Goal: Complete application form: Complete application form

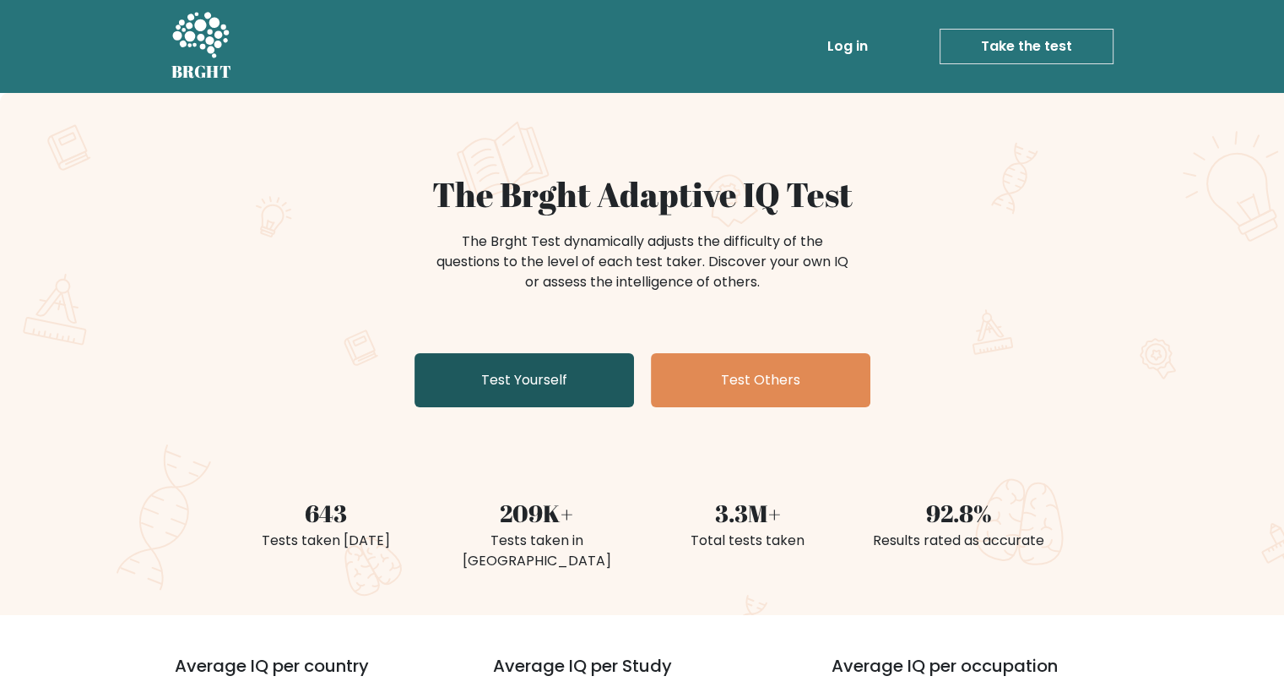
click at [591, 379] on link "Test Yourself" at bounding box center [525, 380] width 220 height 54
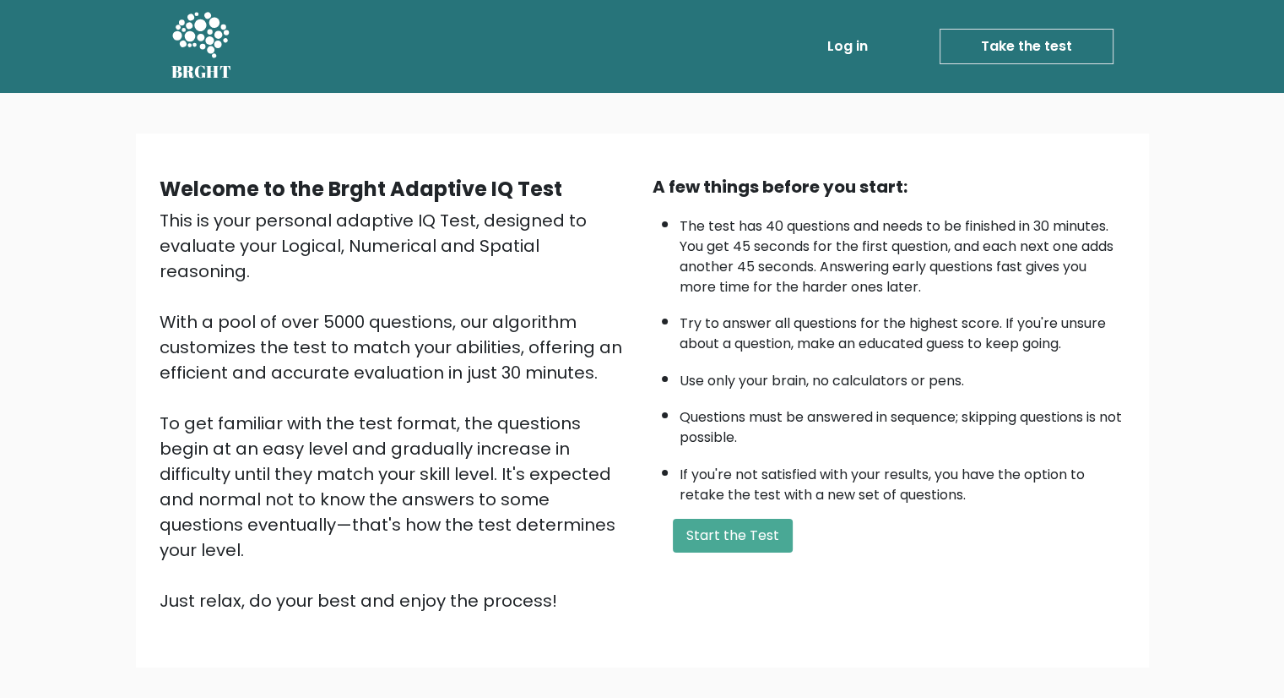
click at [37, 299] on div "Welcome to the Brght Adaptive IQ Test This is your personal adaptive IQ Test, d…" at bounding box center [642, 407] width 1284 height 628
click at [1188, 365] on div "Welcome to the Brght Adaptive IQ Test This is your personal adaptive IQ Test, d…" at bounding box center [642, 407] width 1284 height 628
click at [760, 520] on button "Start the Test" at bounding box center [733, 535] width 120 height 34
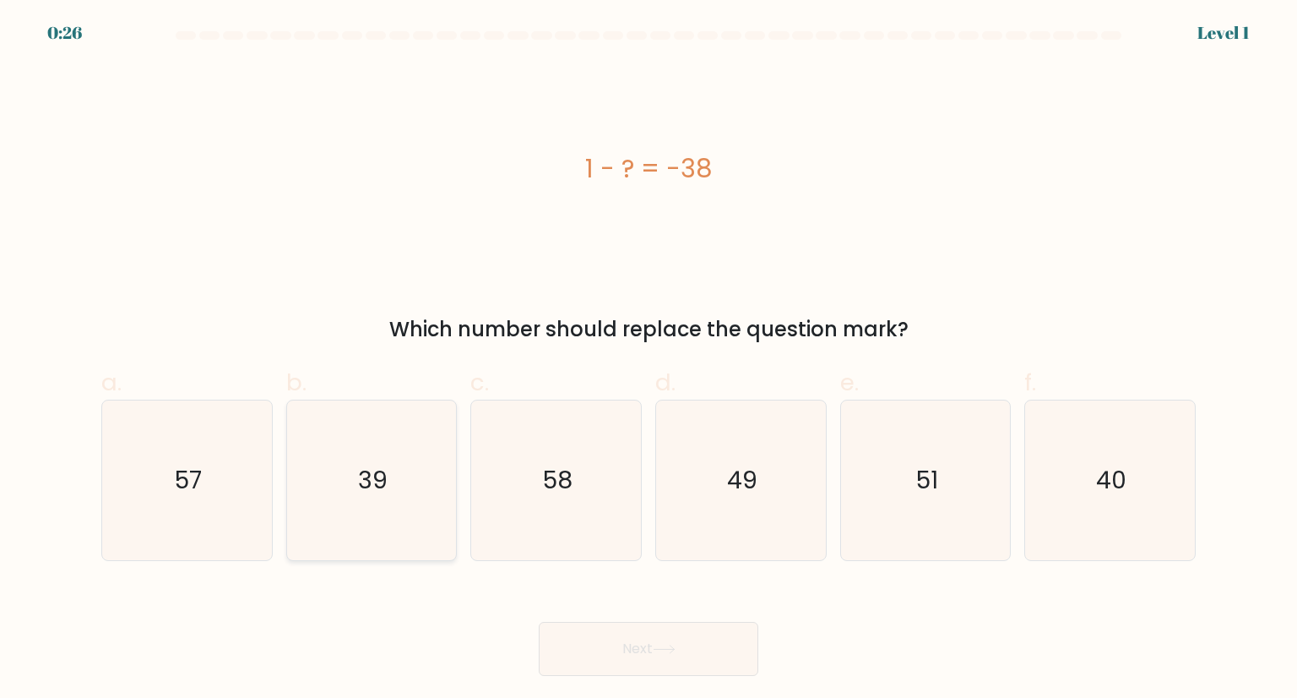
click at [419, 439] on icon "39" at bounding box center [371, 479] width 159 height 159
click at [649, 360] on input "b. 39" at bounding box center [649, 354] width 1 height 11
radio input "true"
click at [607, 652] on button "Next" at bounding box center [649, 649] width 220 height 54
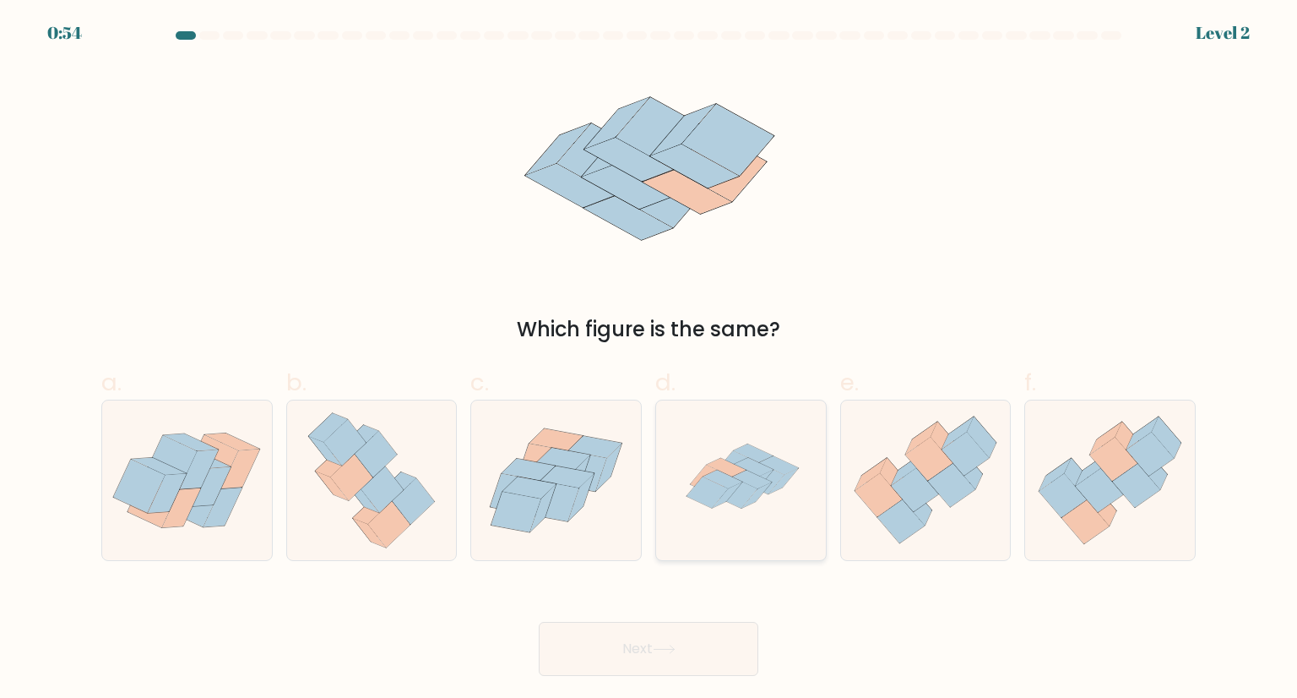
click at [753, 491] on icon at bounding box center [736, 492] width 41 height 31
click at [649, 360] on input "d." at bounding box center [649, 354] width 1 height 11
radio input "true"
click at [717, 632] on button "Next" at bounding box center [649, 649] width 220 height 54
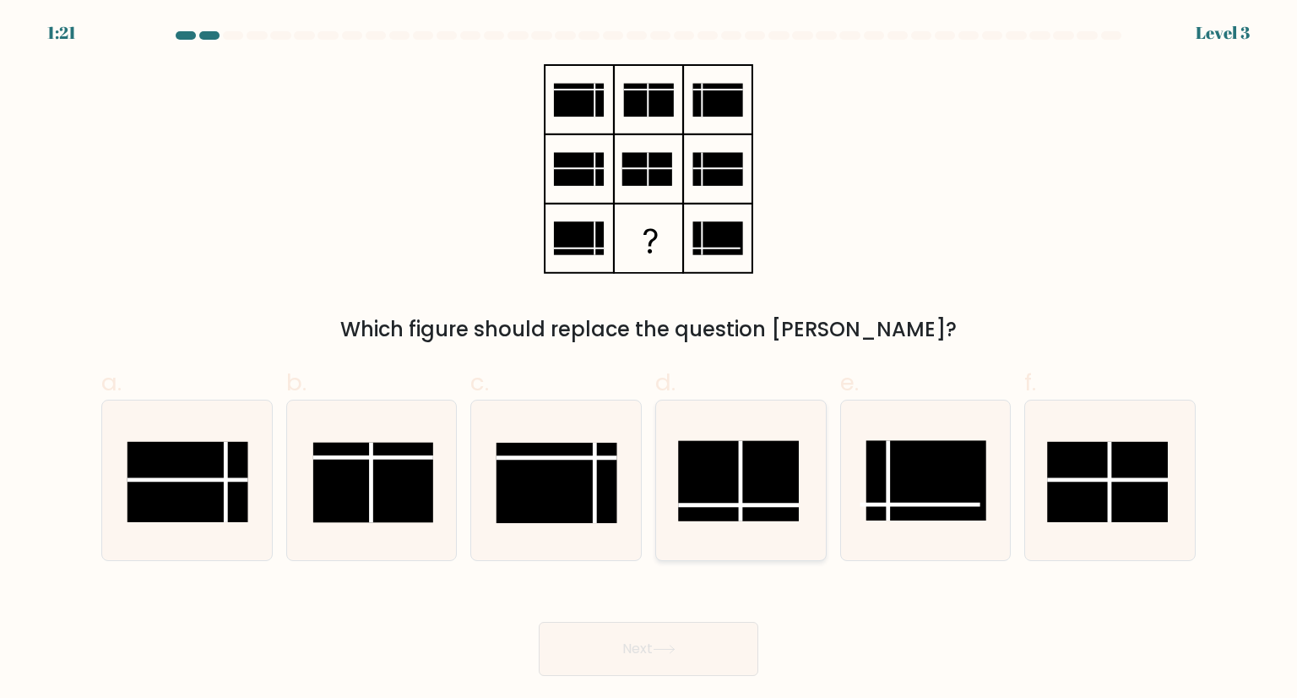
click at [741, 503] on line at bounding box center [741, 481] width 0 height 80
click at [649, 360] on input "d." at bounding box center [649, 354] width 1 height 11
radio input "true"
click at [645, 649] on button "Next" at bounding box center [649, 649] width 220 height 54
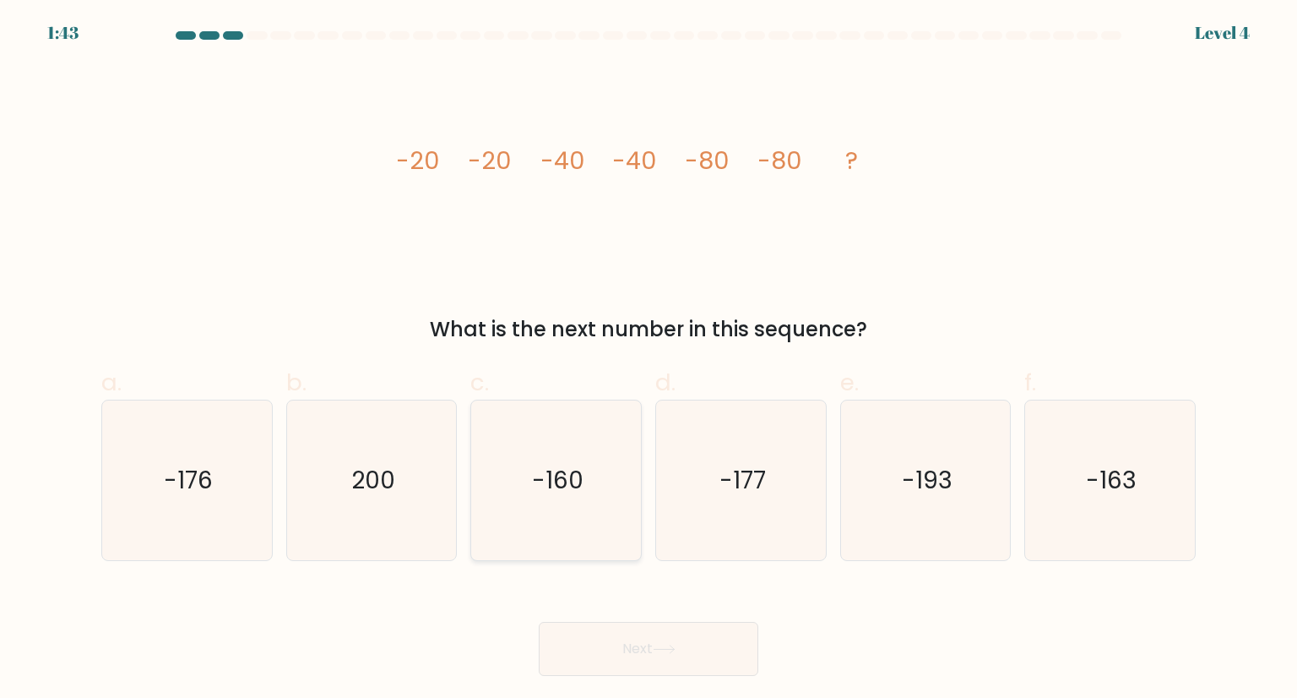
click at [578, 446] on icon "-160" at bounding box center [555, 479] width 159 height 159
click at [649, 360] on input "c. -160" at bounding box center [649, 354] width 1 height 11
radio input "true"
click at [652, 629] on button "Next" at bounding box center [649, 649] width 220 height 54
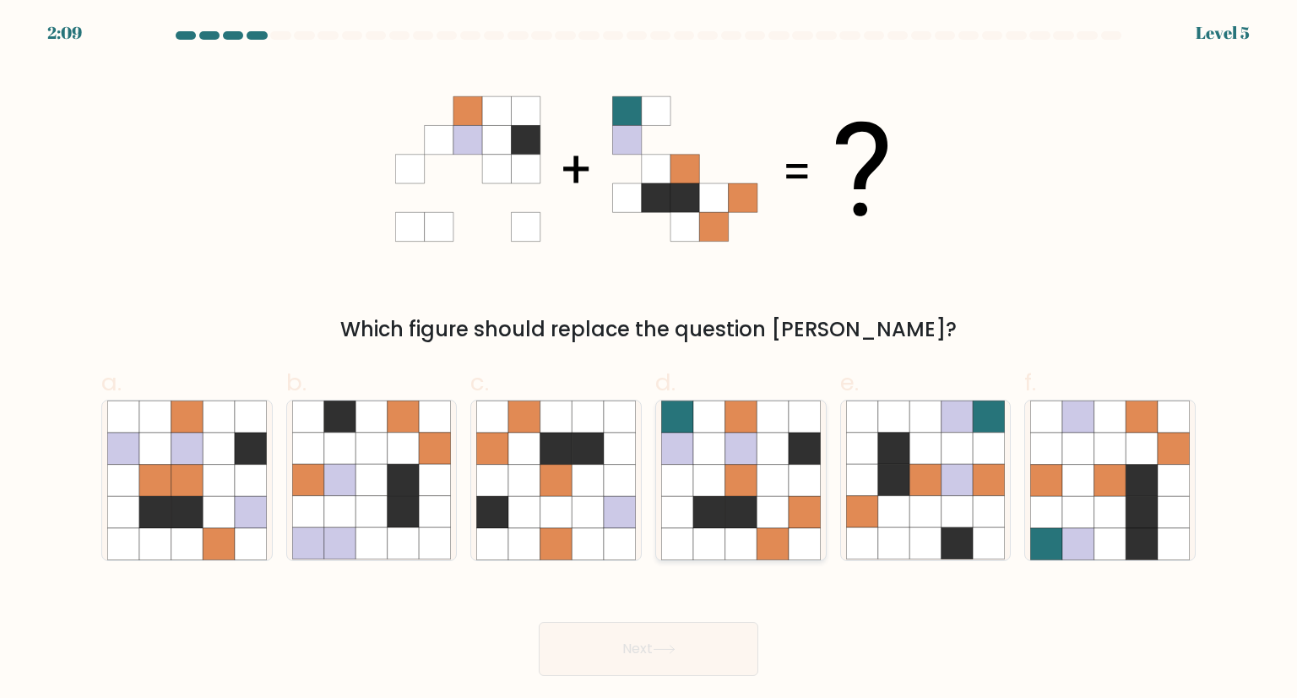
click at [782, 459] on icon at bounding box center [773, 448] width 32 height 32
click at [649, 360] on input "d." at bounding box center [649, 354] width 1 height 11
radio input "true"
click at [703, 641] on button "Next" at bounding box center [649, 649] width 220 height 54
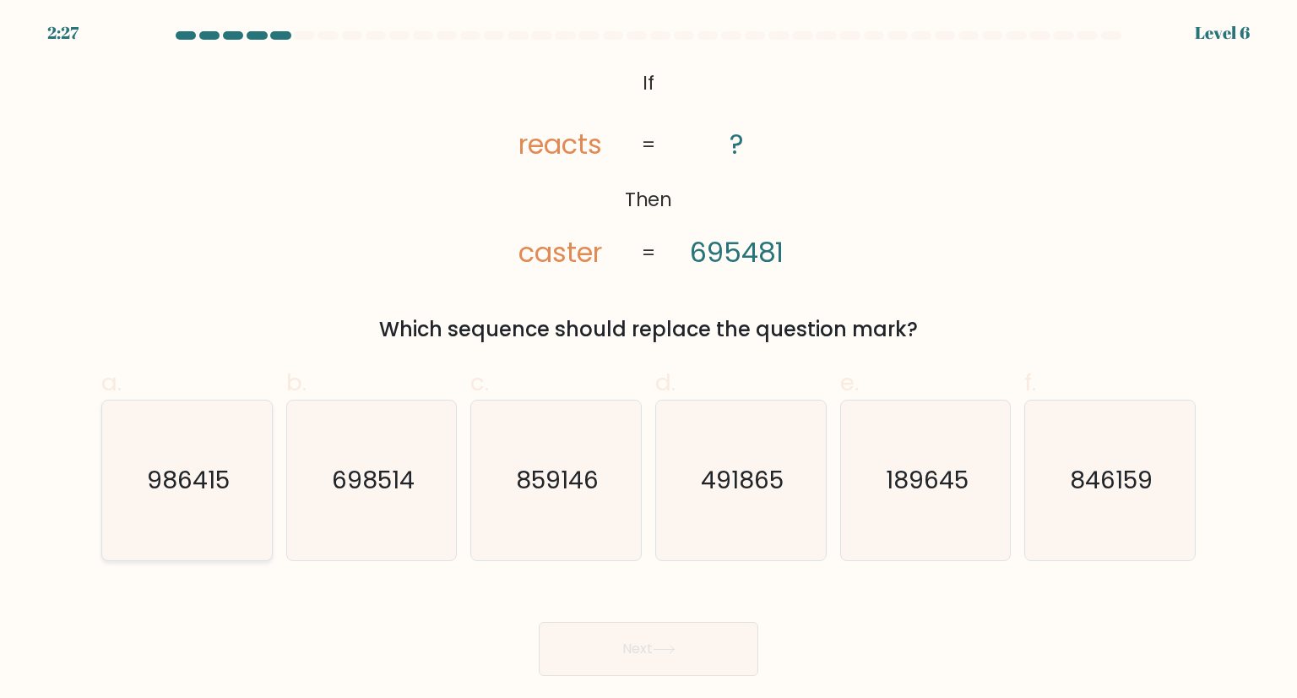
click at [225, 452] on icon "986415" at bounding box center [186, 479] width 159 height 159
click at [649, 360] on input "a. 986415" at bounding box center [649, 354] width 1 height 11
radio input "true"
click at [618, 644] on button "Next" at bounding box center [649, 649] width 220 height 54
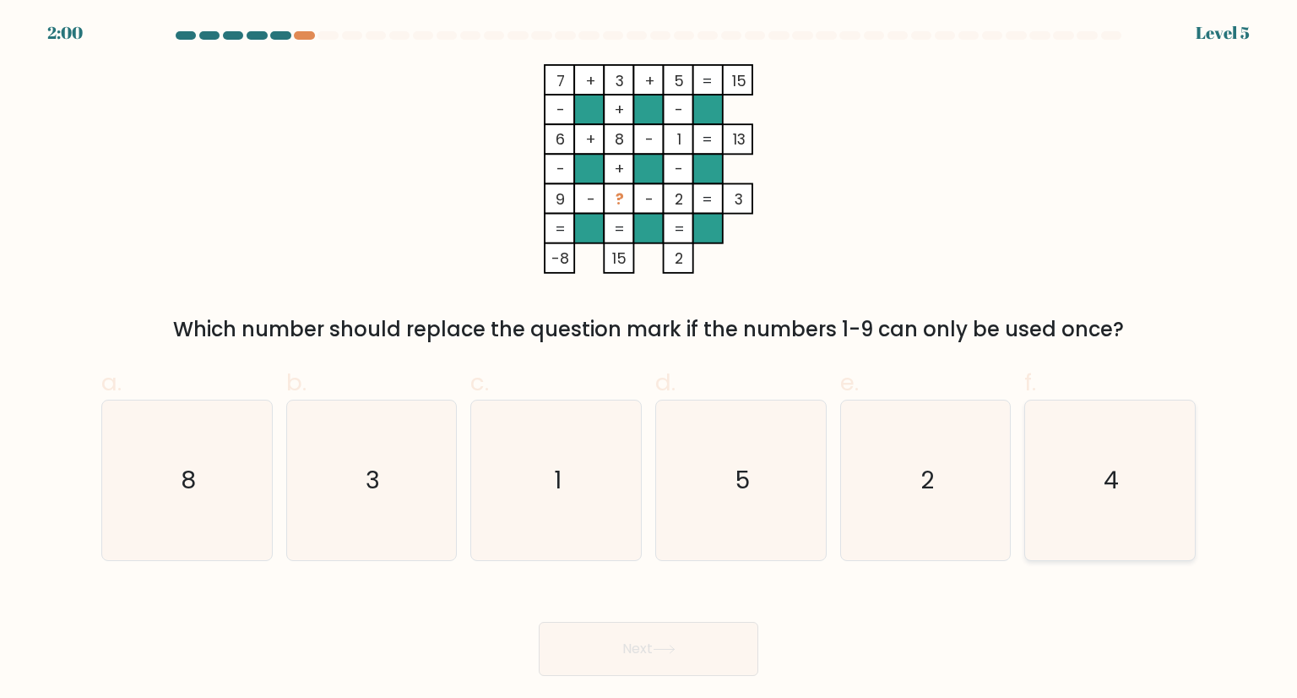
click at [1157, 493] on icon "4" at bounding box center [1109, 479] width 159 height 159
click at [649, 360] on input "f. 4" at bounding box center [649, 354] width 1 height 11
radio input "true"
click at [730, 649] on button "Next" at bounding box center [649, 649] width 220 height 54
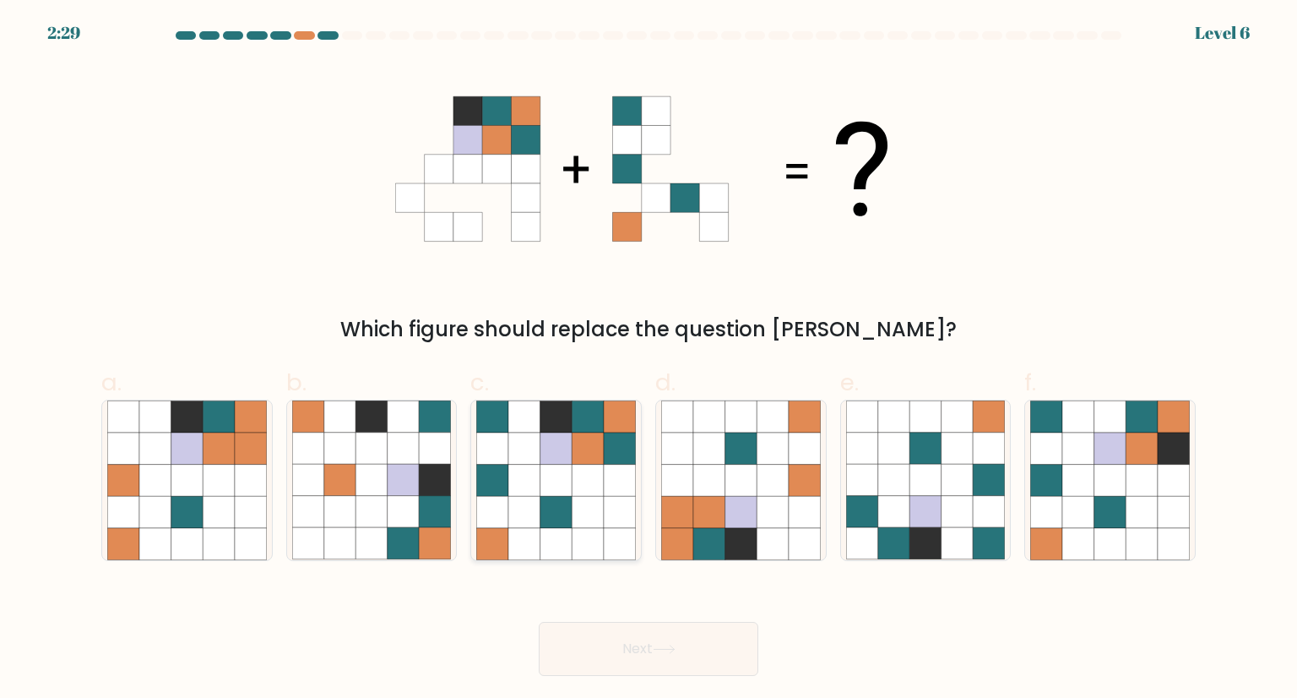
click at [556, 513] on icon at bounding box center [556, 512] width 32 height 32
click at [649, 360] on input "c." at bounding box center [649, 354] width 1 height 11
radio input "true"
click at [649, 648] on button "Next" at bounding box center [649, 649] width 220 height 54
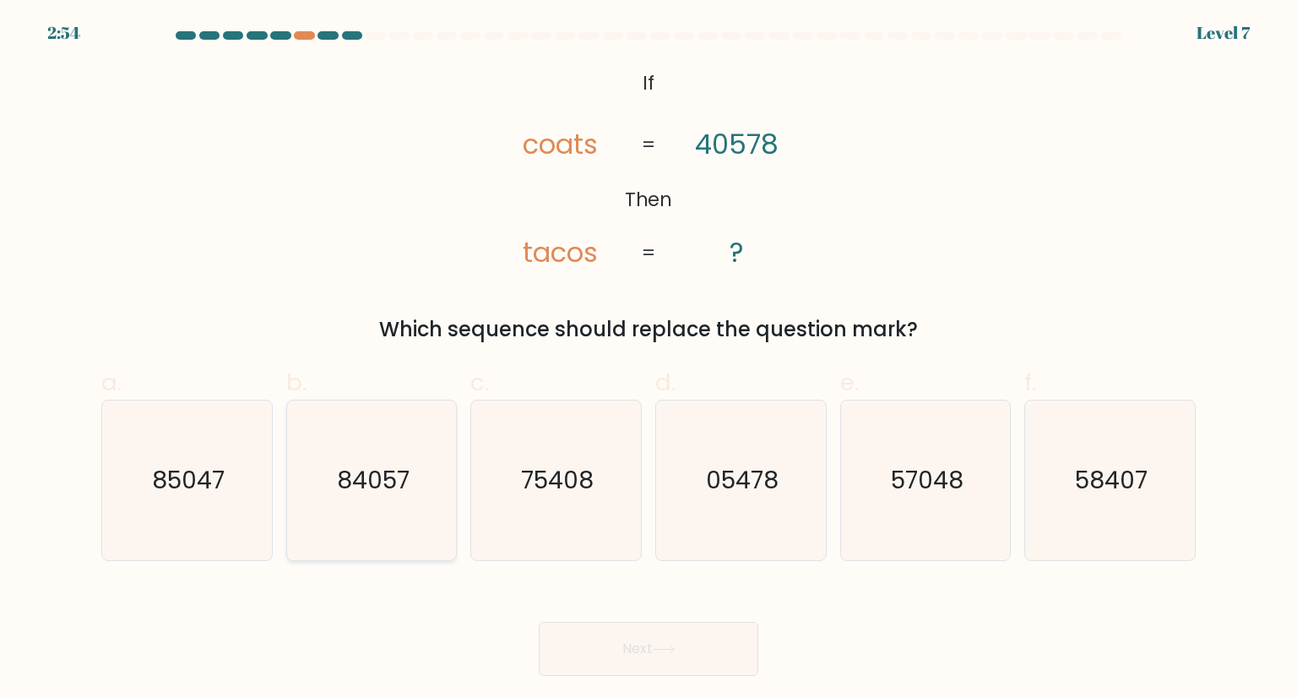
click at [406, 497] on icon "84057" at bounding box center [371, 479] width 159 height 159
click at [649, 360] on input "b. 84057" at bounding box center [649, 354] width 1 height 11
radio input "true"
click at [616, 651] on button "Next" at bounding box center [649, 649] width 220 height 54
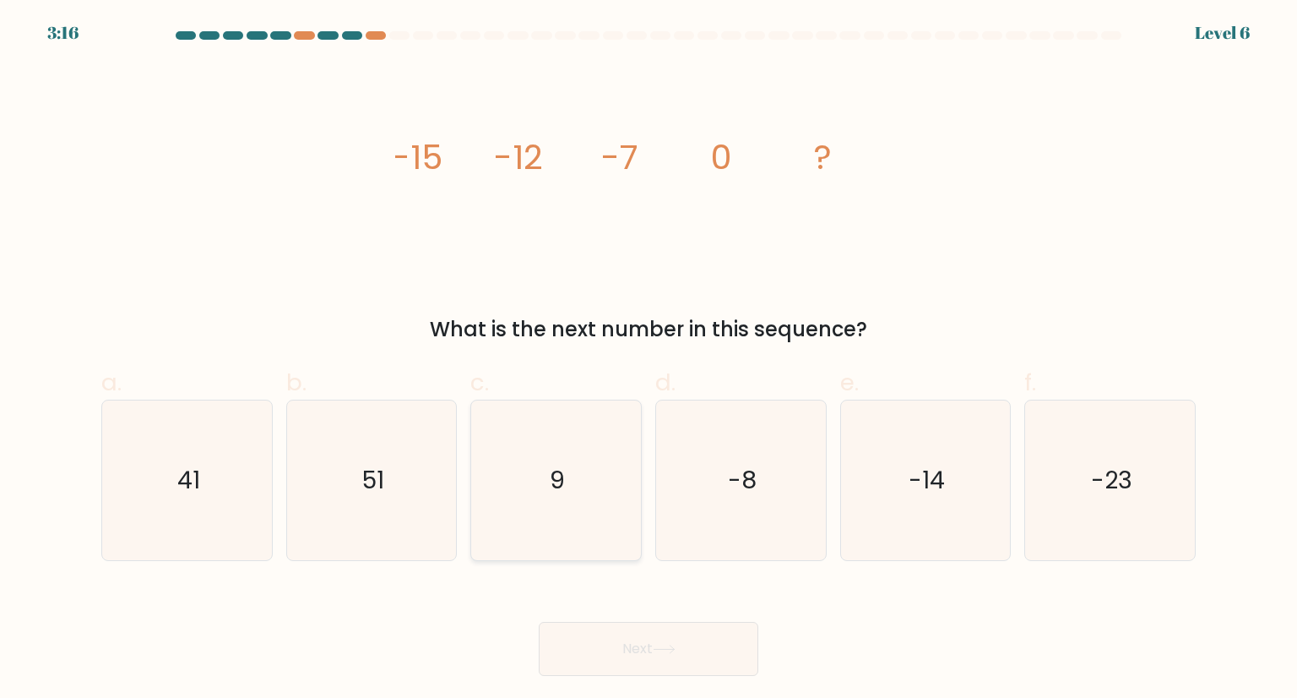
click at [539, 471] on icon "9" at bounding box center [555, 479] width 159 height 159
click at [649, 360] on input "c. 9" at bounding box center [649, 354] width 1 height 11
radio input "true"
click at [652, 635] on button "Next" at bounding box center [649, 649] width 220 height 54
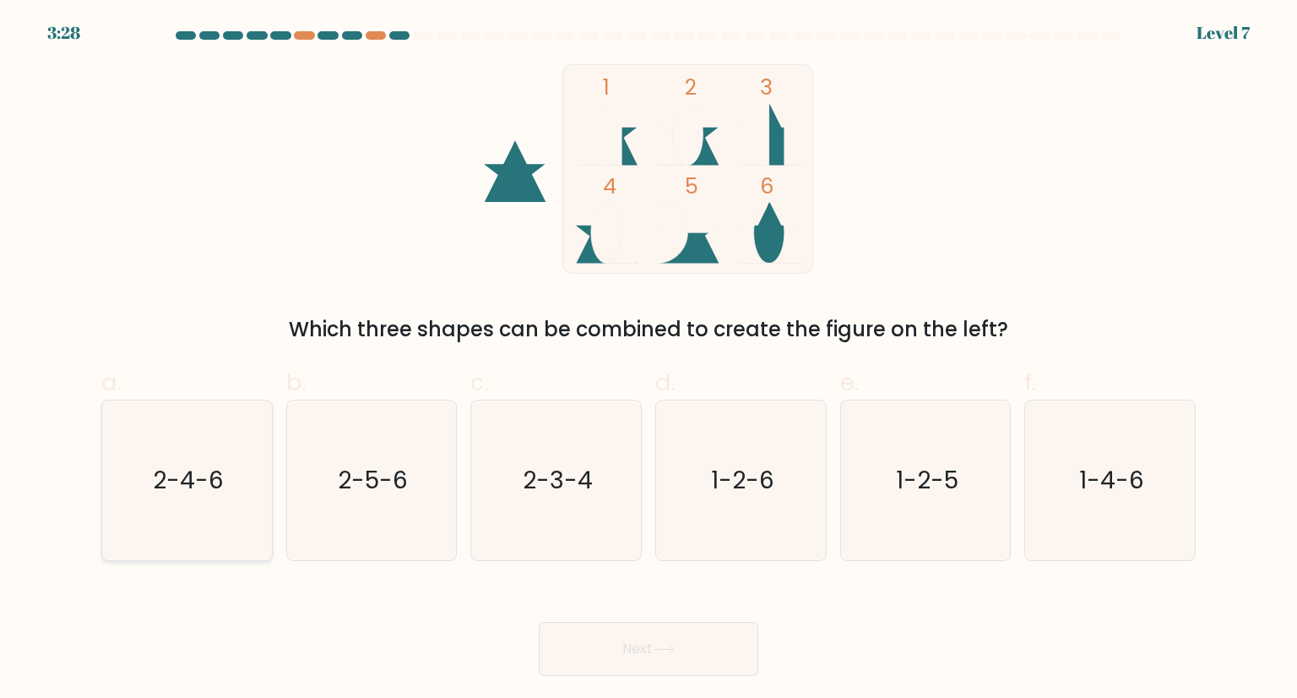
click at [256, 480] on icon "2-4-6" at bounding box center [186, 479] width 159 height 159
click at [649, 360] on input "a. 2-4-6" at bounding box center [649, 354] width 1 height 11
radio input "true"
click at [662, 656] on button "Next" at bounding box center [649, 649] width 220 height 54
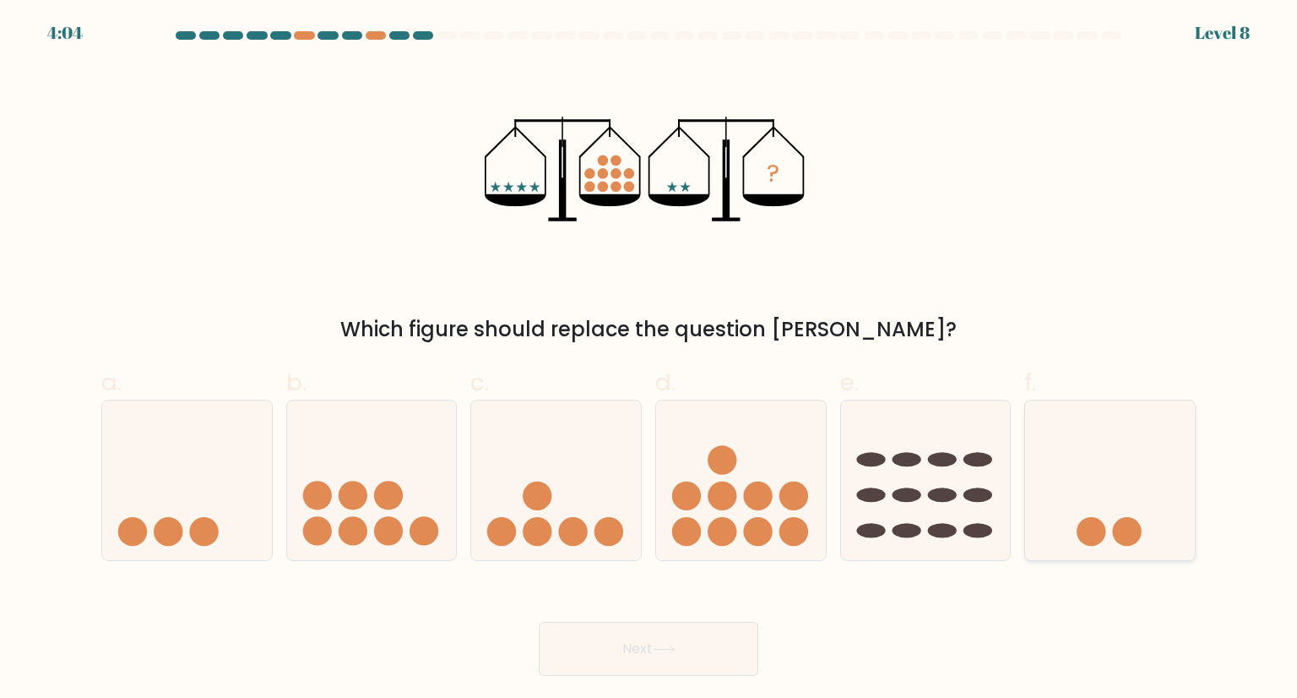
click at [1122, 486] on icon at bounding box center [1110, 480] width 170 height 140
click at [649, 360] on input "f." at bounding box center [649, 354] width 1 height 11
radio input "true"
click at [718, 640] on button "Next" at bounding box center [649, 649] width 220 height 54
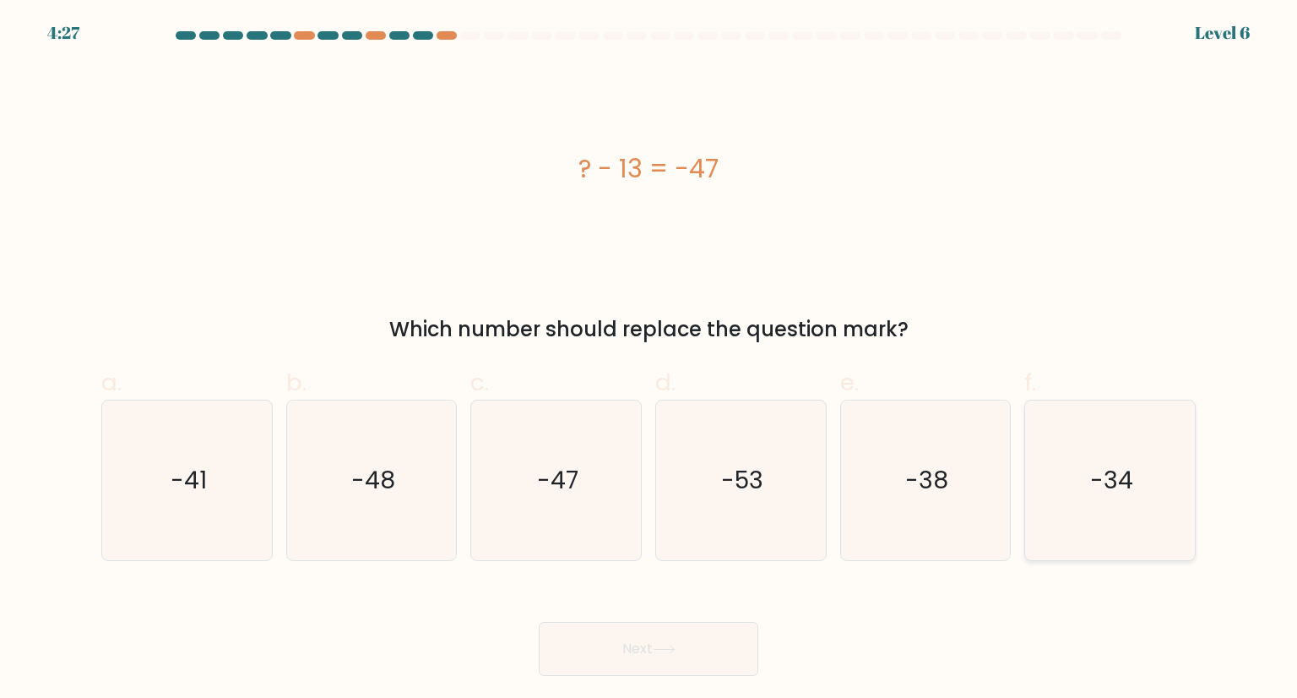
click at [1081, 473] on icon "-34" at bounding box center [1109, 479] width 159 height 159
click at [649, 360] on input "f. -34" at bounding box center [649, 354] width 1 height 11
radio input "true"
click at [696, 643] on button "Next" at bounding box center [649, 649] width 220 height 54
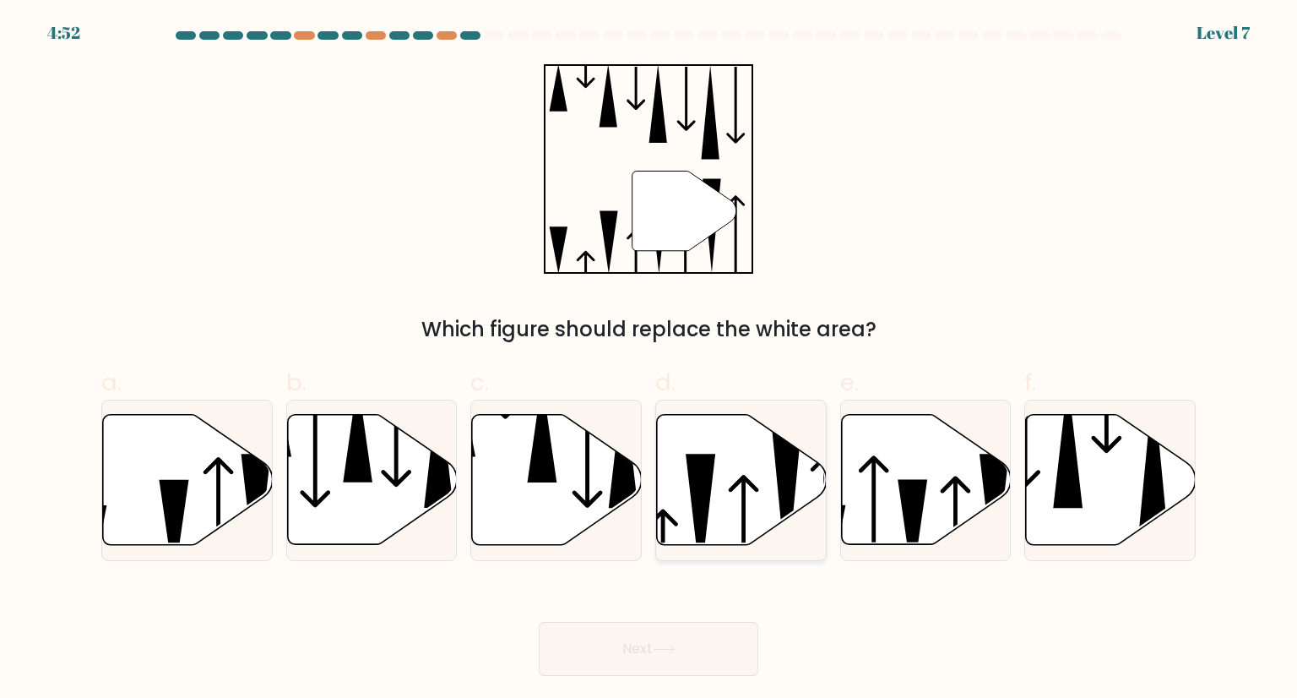
click at [772, 477] on icon at bounding box center [742, 480] width 170 height 130
click at [649, 360] on input "d." at bounding box center [649, 354] width 1 height 11
radio input "true"
click at [715, 643] on button "Next" at bounding box center [649, 649] width 220 height 54
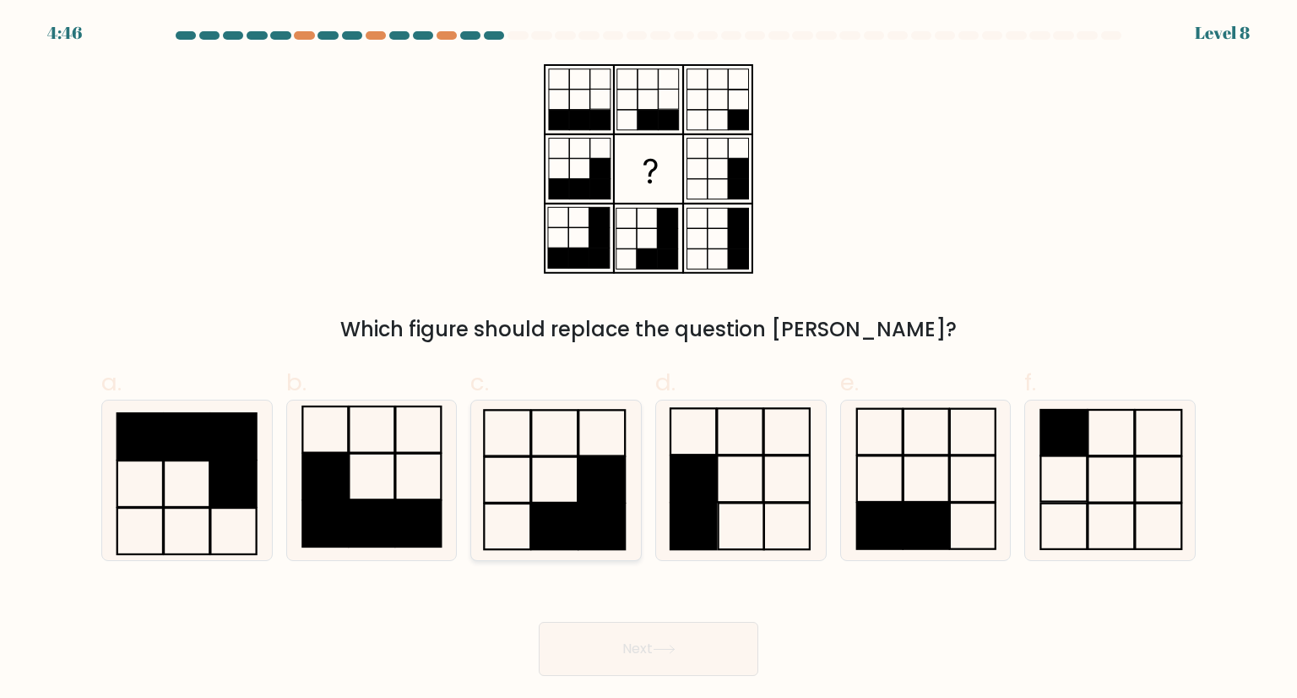
click at [588, 440] on icon at bounding box center [555, 479] width 159 height 159
click at [649, 360] on input "c." at bounding box center [649, 354] width 1 height 11
radio input "true"
click at [643, 655] on button "Next" at bounding box center [649, 649] width 220 height 54
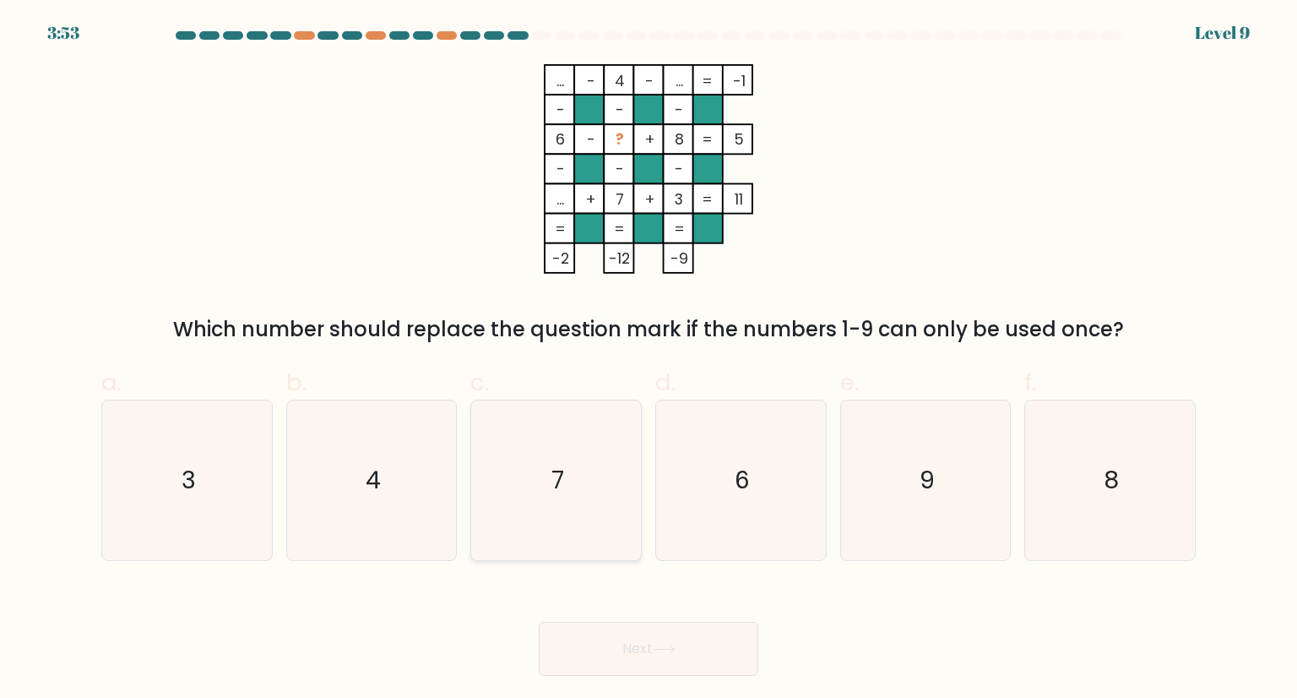
click at [573, 508] on icon "7" at bounding box center [555, 479] width 159 height 159
click at [649, 360] on input "c. 7" at bounding box center [649, 354] width 1 height 11
radio input "true"
click at [659, 636] on button "Next" at bounding box center [649, 649] width 220 height 54
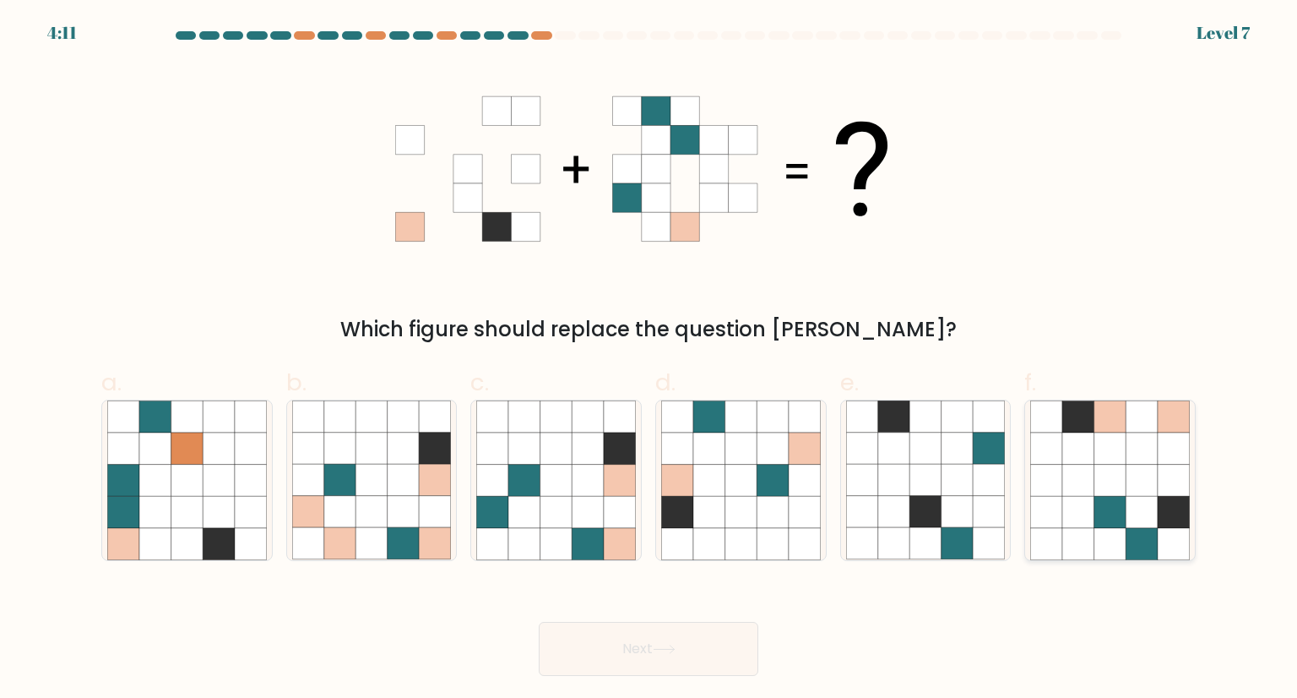
click at [1077, 459] on icon at bounding box center [1078, 448] width 32 height 32
click at [649, 360] on input "f." at bounding box center [649, 354] width 1 height 11
radio input "true"
click at [576, 518] on icon at bounding box center [588, 512] width 32 height 32
click at [649, 360] on input "c." at bounding box center [649, 354] width 1 height 11
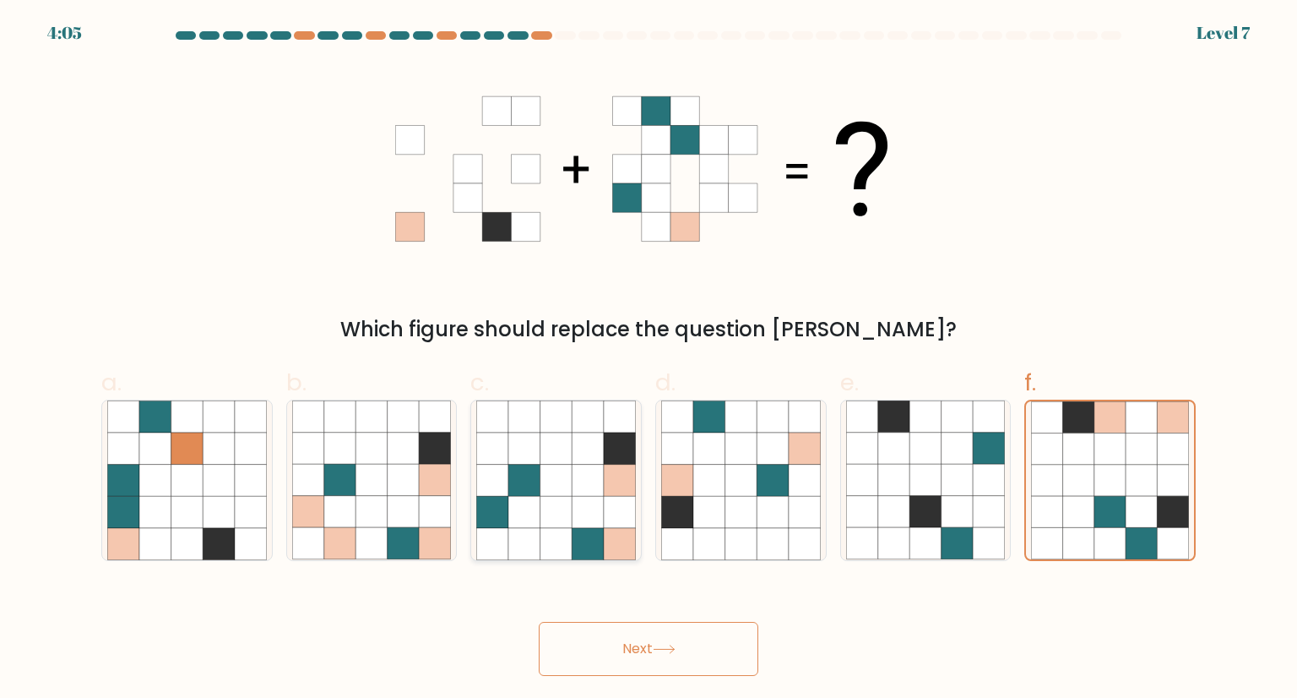
radio input "true"
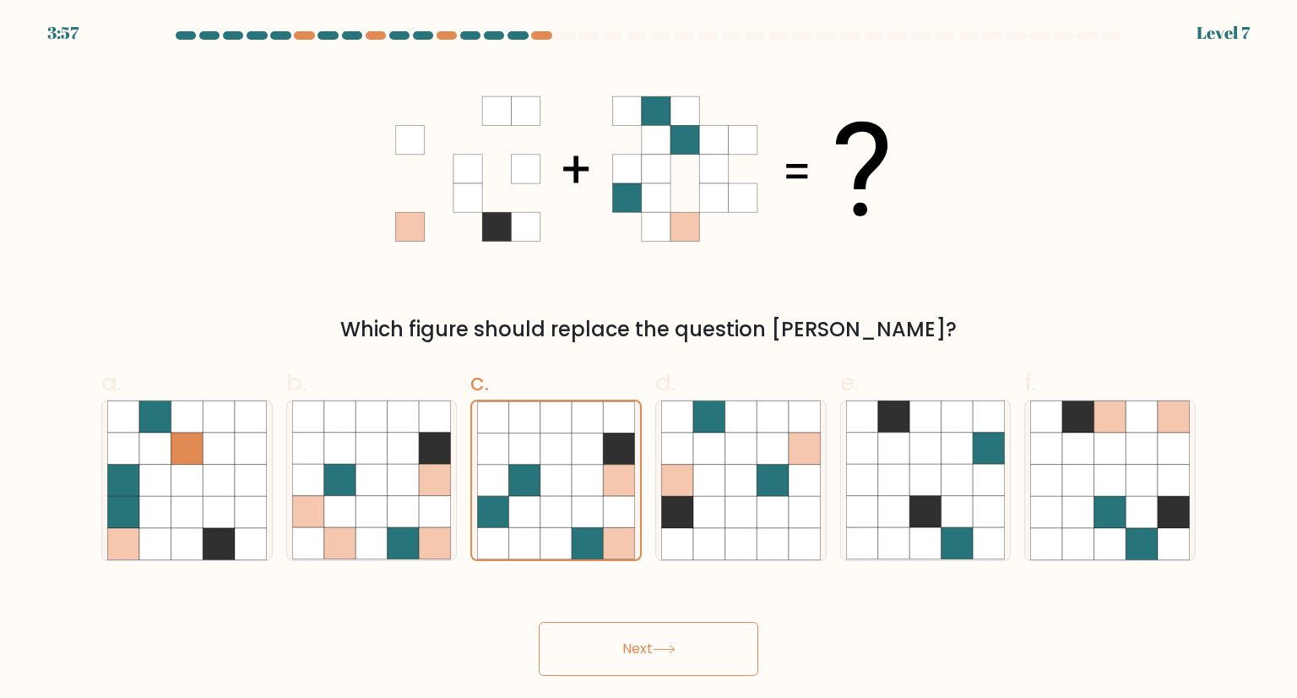
click at [614, 641] on button "Next" at bounding box center [649, 649] width 220 height 54
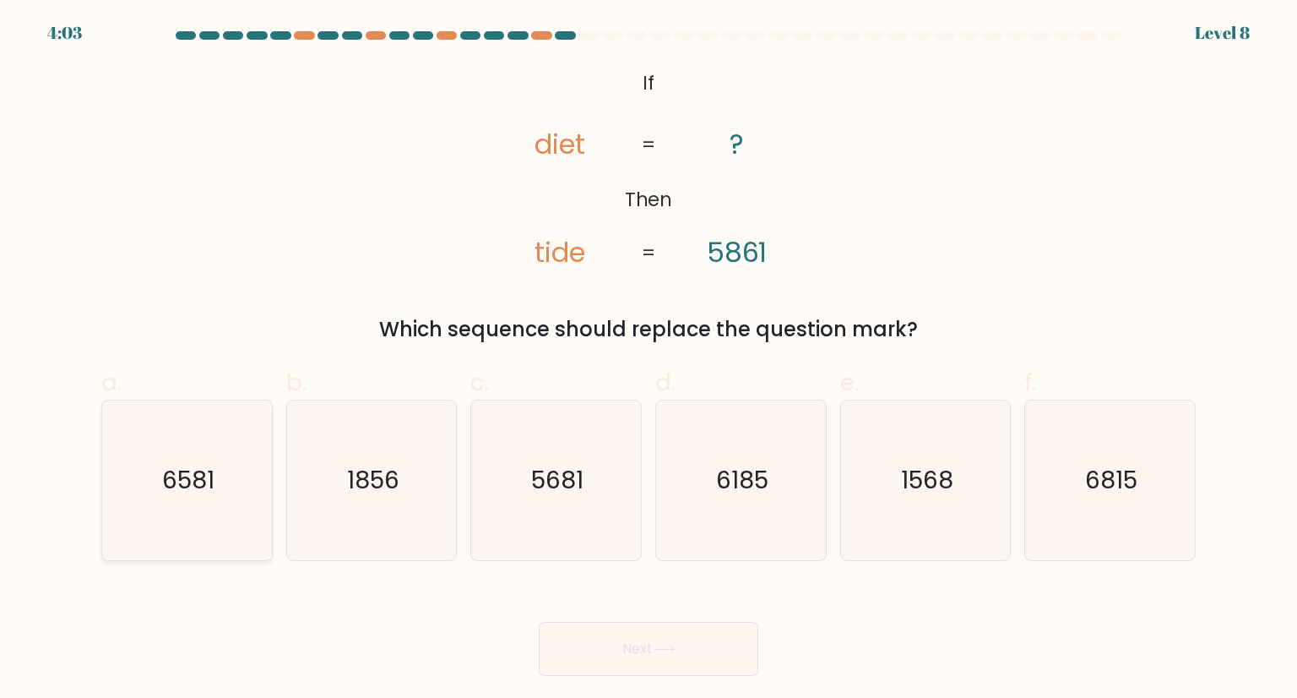
click at [188, 506] on icon "6581" at bounding box center [186, 479] width 159 height 159
click at [649, 360] on input "a. 6581" at bounding box center [649, 354] width 1 height 11
radio input "true"
click at [1105, 469] on text "6815" at bounding box center [1111, 480] width 52 height 34
click at [649, 360] on input "f. 6815" at bounding box center [649, 354] width 1 height 11
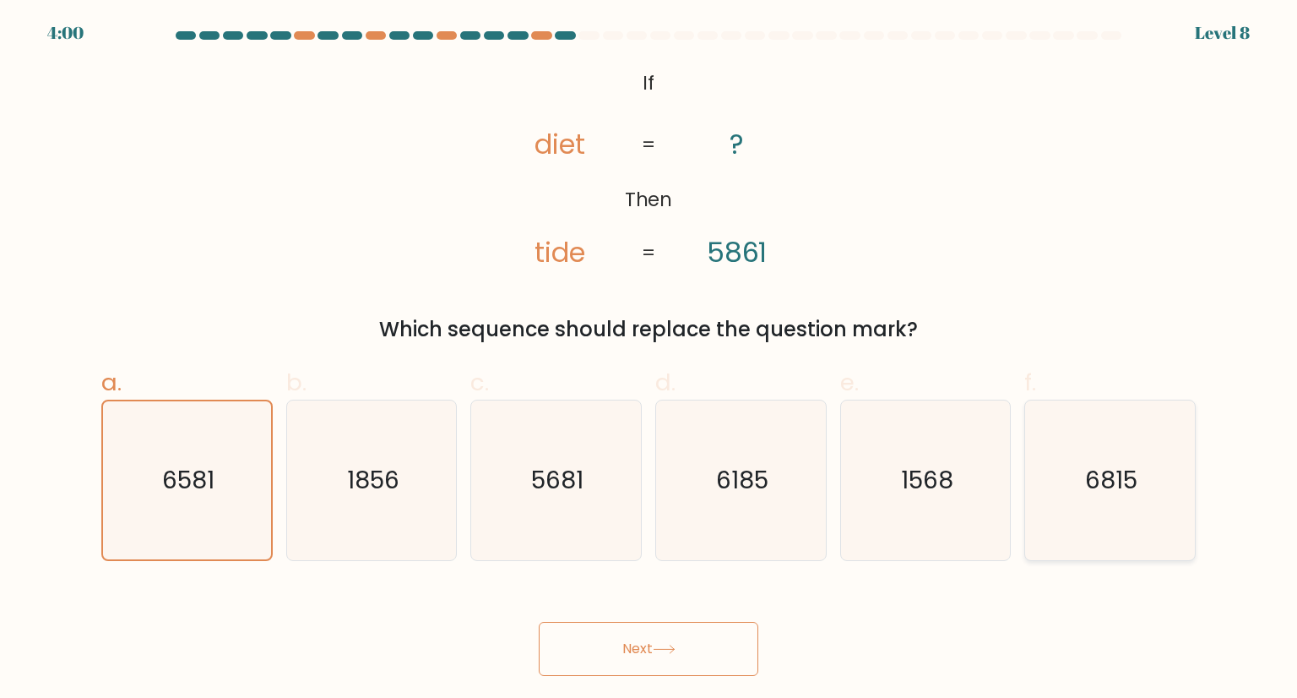
radio input "true"
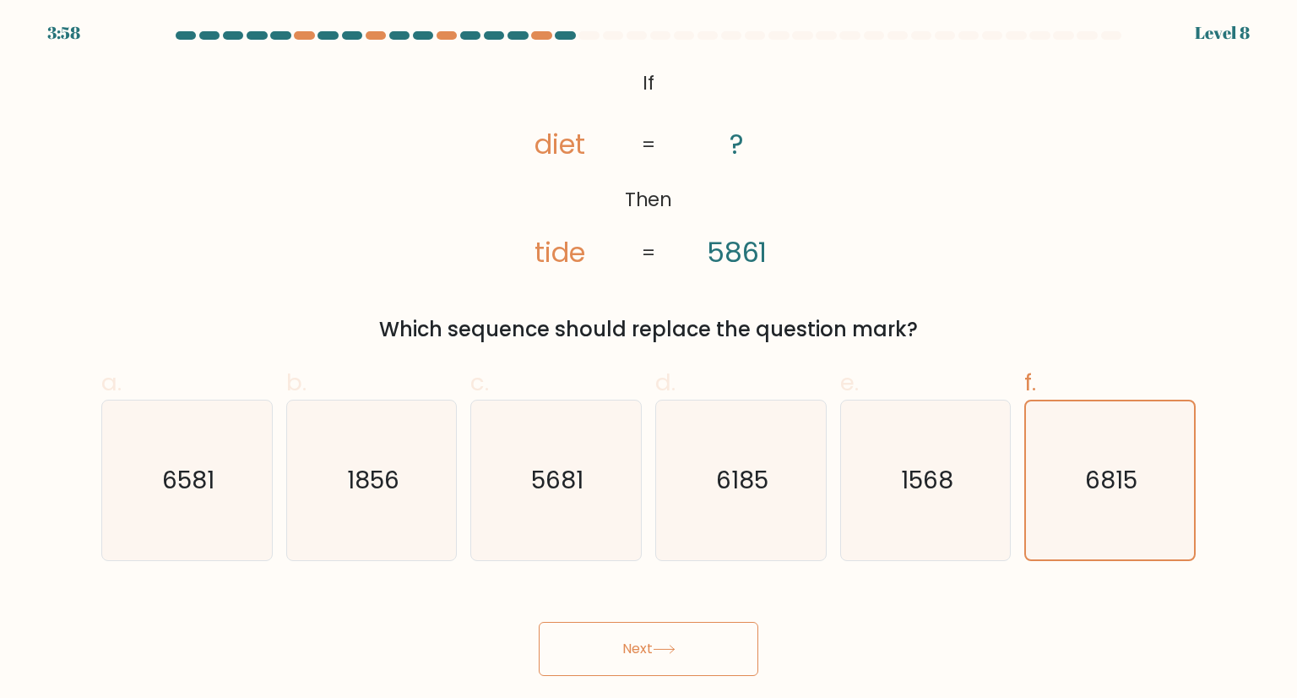
click at [715, 646] on button "Next" at bounding box center [649, 649] width 220 height 54
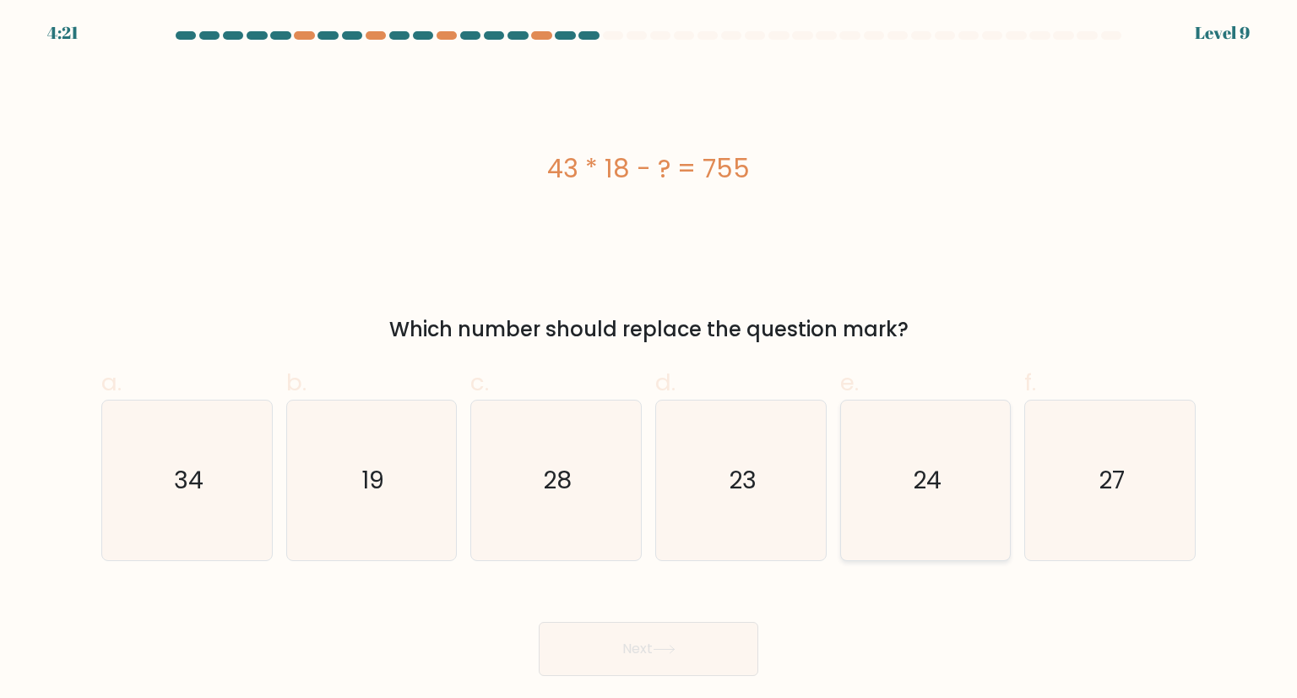
click at [951, 474] on icon "24" at bounding box center [925, 479] width 159 height 159
click at [649, 360] on input "e. 24" at bounding box center [649, 354] width 1 height 11
radio input "true"
click at [718, 639] on button "Next" at bounding box center [649, 649] width 220 height 54
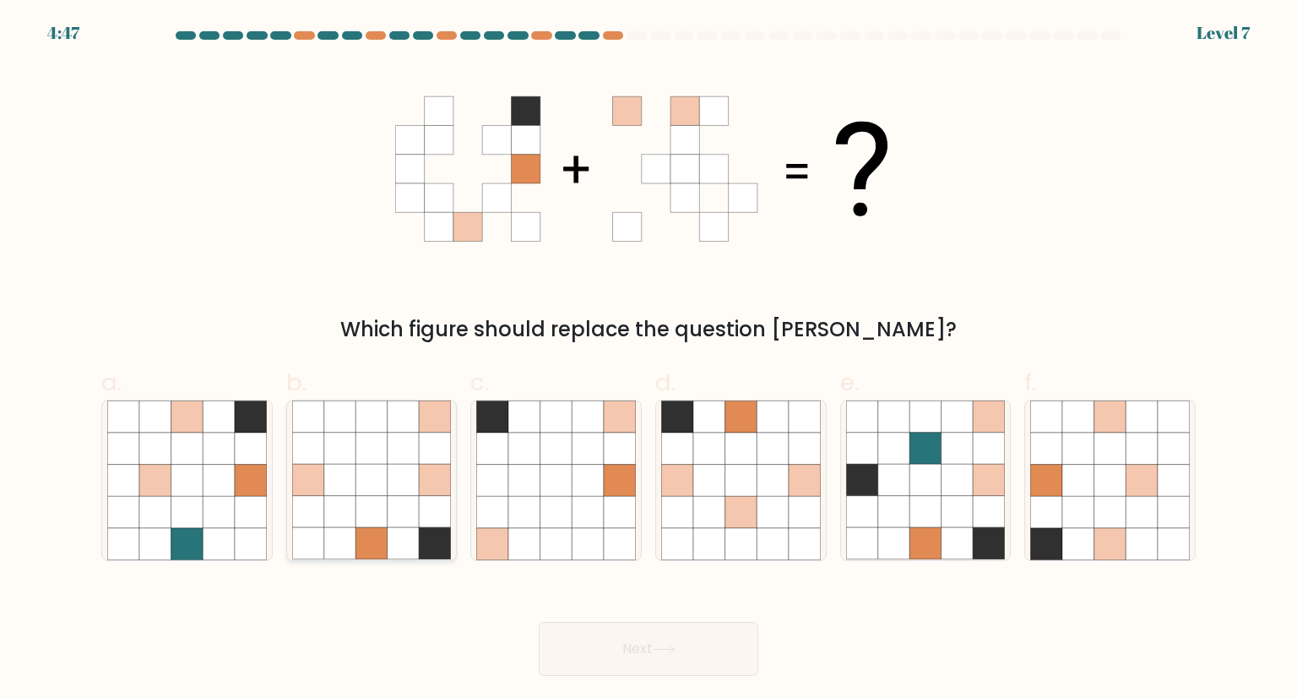
click at [331, 463] on icon at bounding box center [340, 448] width 32 height 32
click at [649, 360] on input "b." at bounding box center [649, 354] width 1 height 11
radio input "true"
click at [611, 627] on button "Next" at bounding box center [649, 649] width 220 height 54
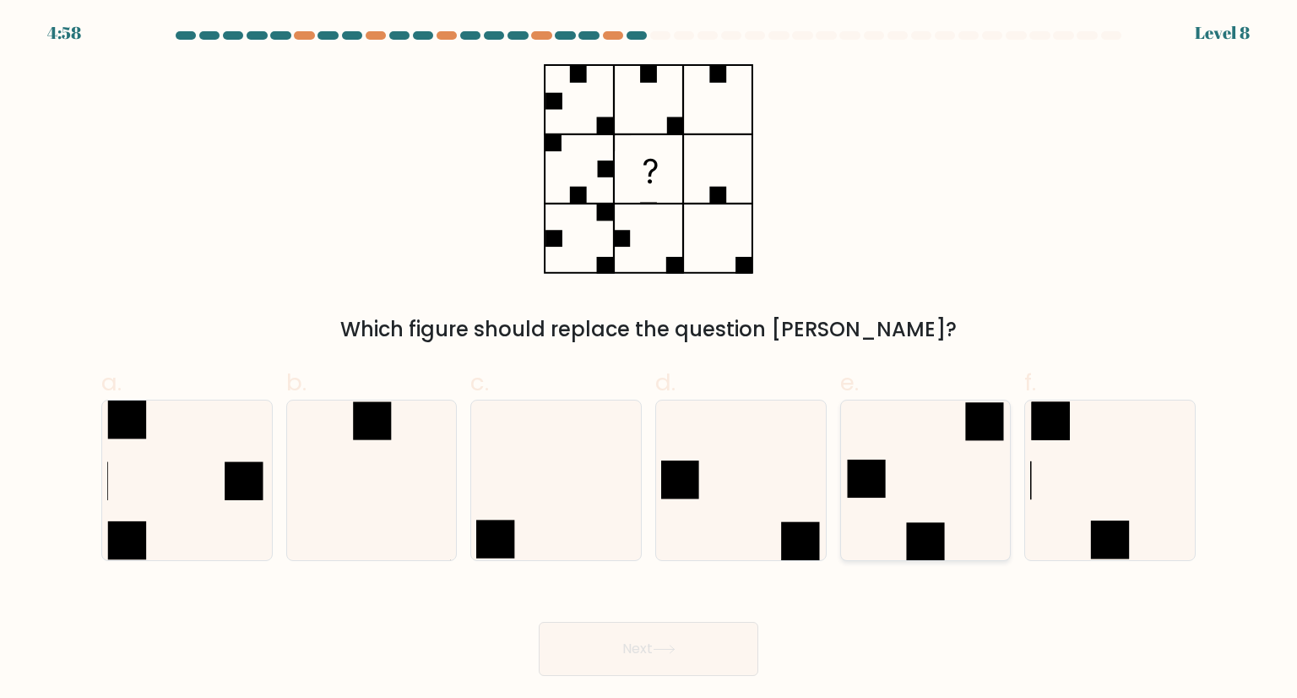
click at [931, 433] on icon at bounding box center [925, 479] width 159 height 159
click at [649, 360] on input "e." at bounding box center [649, 354] width 1 height 11
radio input "true"
click at [712, 635] on button "Next" at bounding box center [649, 649] width 220 height 54
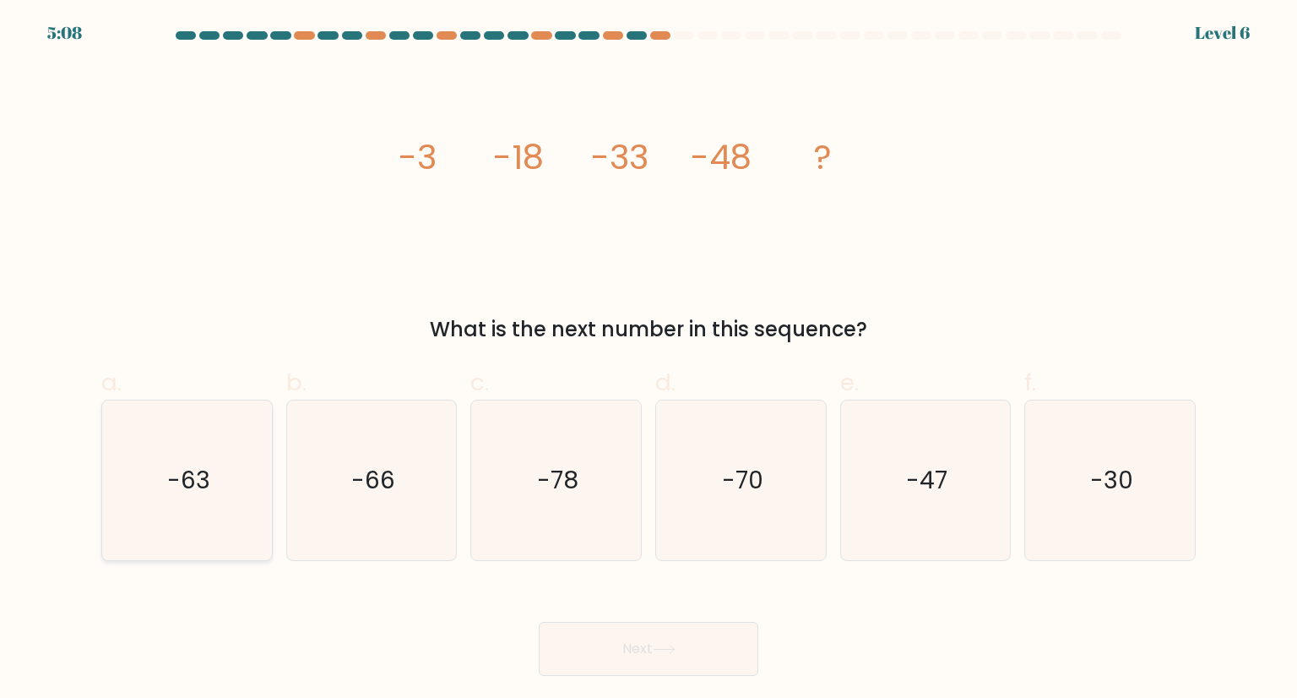
click at [187, 480] on text "-63" at bounding box center [188, 480] width 43 height 34
click at [649, 360] on input "a. -63" at bounding box center [649, 354] width 1 height 11
radio input "true"
click at [642, 628] on button "Next" at bounding box center [649, 649] width 220 height 54
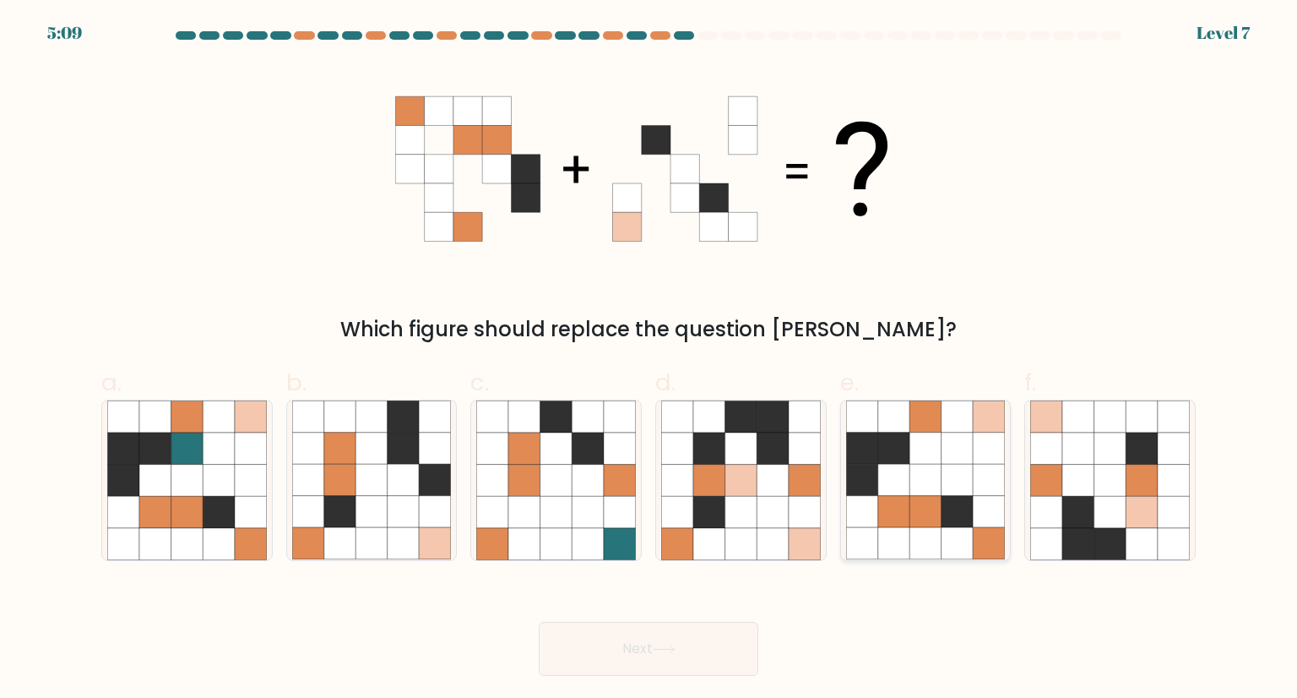
click at [920, 481] on icon at bounding box center [925, 480] width 32 height 32
click at [649, 360] on input "e." at bounding box center [649, 354] width 1 height 11
radio input "true"
click at [704, 650] on button "Next" at bounding box center [649, 649] width 220 height 54
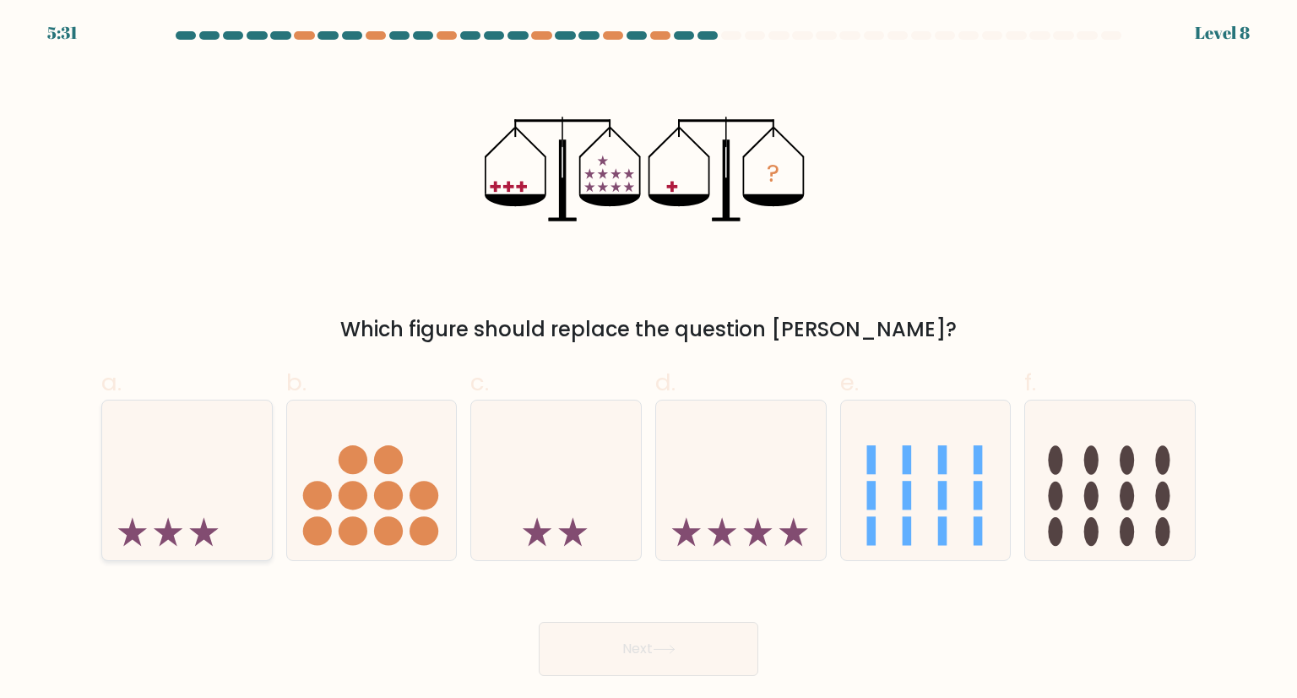
click at [220, 496] on icon at bounding box center [187, 480] width 170 height 140
click at [649, 360] on input "a." at bounding box center [649, 354] width 1 height 11
radio input "true"
click at [584, 642] on button "Next" at bounding box center [649, 649] width 220 height 54
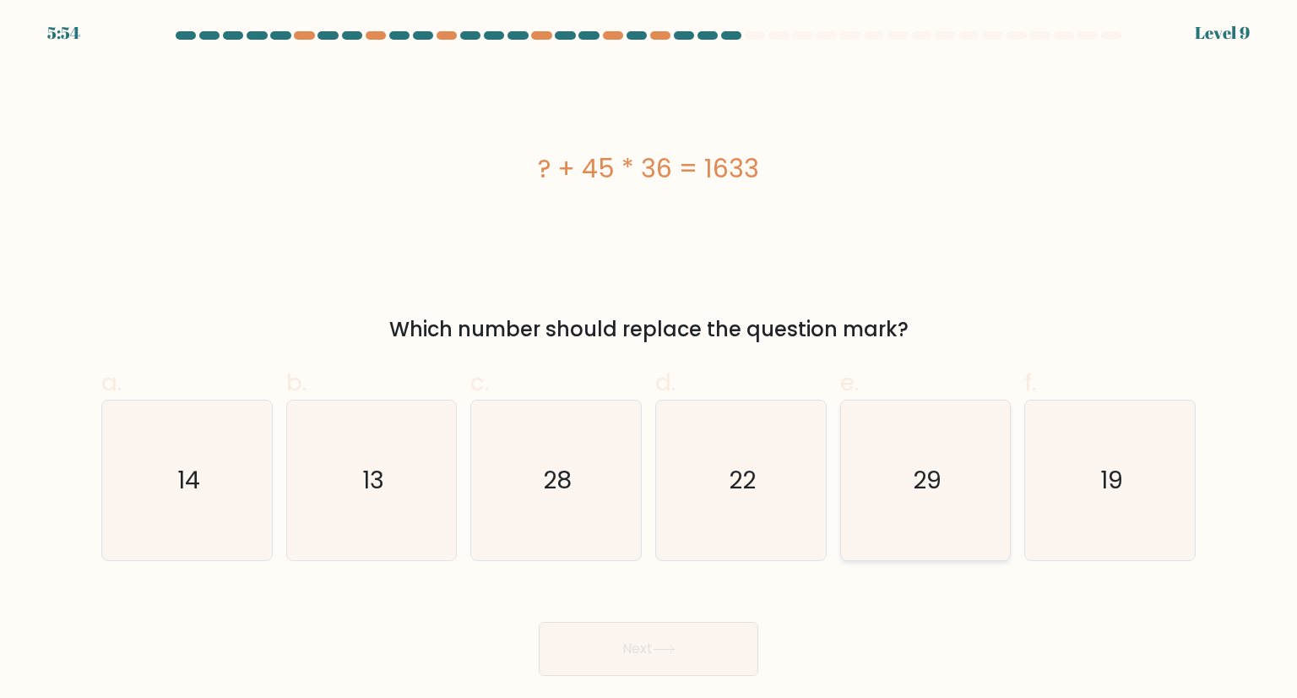
click at [908, 475] on icon "29" at bounding box center [925, 479] width 159 height 159
click at [649, 360] on input "e. 29" at bounding box center [649, 354] width 1 height 11
radio input "true"
click at [740, 638] on button "Next" at bounding box center [649, 649] width 220 height 54
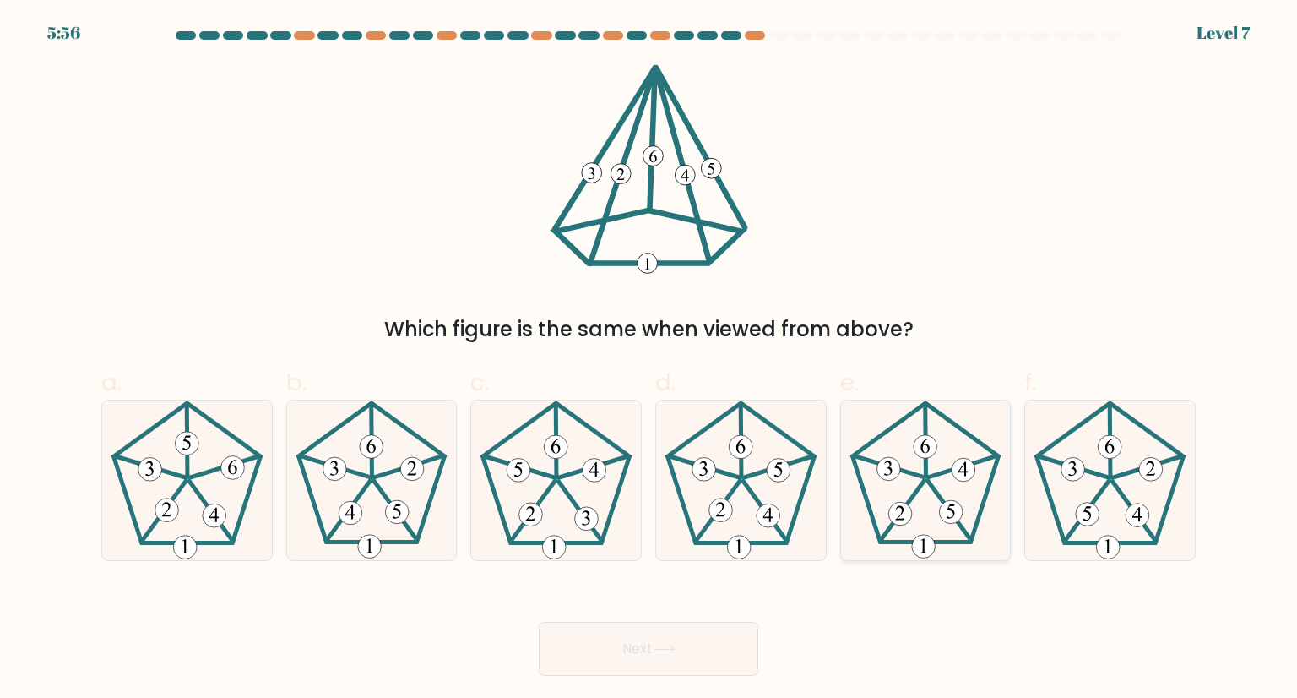
click at [936, 473] on 140 at bounding box center [962, 466] width 69 height 21
click at [649, 360] on input "e." at bounding box center [649, 354] width 1 height 11
radio input "true"
click at [691, 646] on button "Next" at bounding box center [649, 649] width 220 height 54
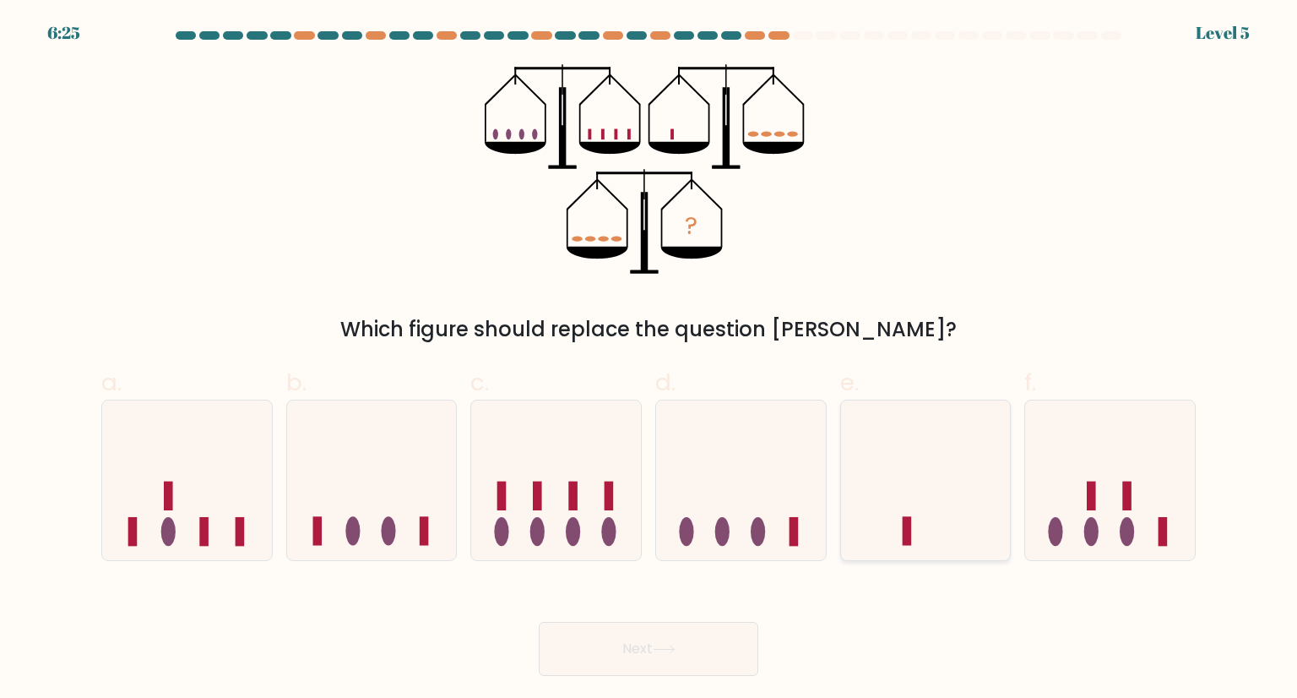
click at [850, 424] on icon at bounding box center [926, 480] width 170 height 140
click at [649, 360] on input "e." at bounding box center [649, 354] width 1 height 11
radio input "true"
click at [725, 640] on button "Next" at bounding box center [649, 649] width 220 height 54
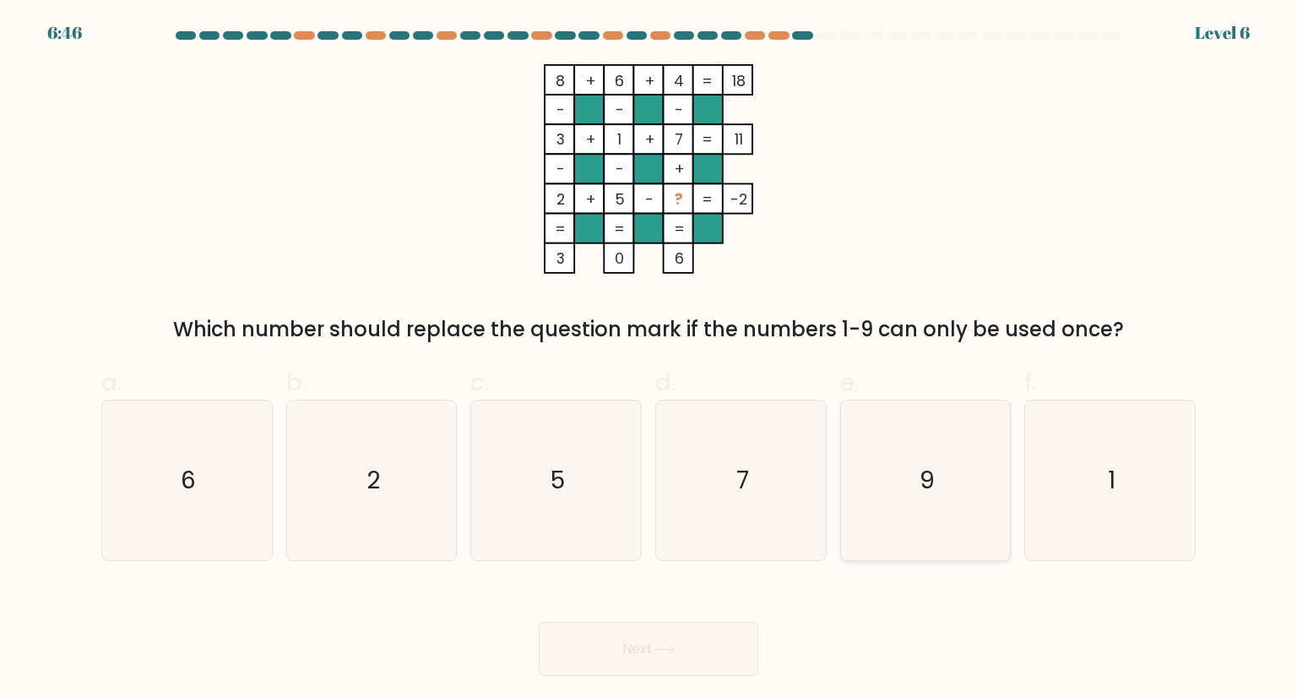
click at [885, 460] on icon "9" at bounding box center [925, 479] width 159 height 159
click at [649, 360] on input "e. 9" at bounding box center [649, 354] width 1 height 11
radio input "true"
click at [703, 638] on button "Next" at bounding box center [649, 649] width 220 height 54
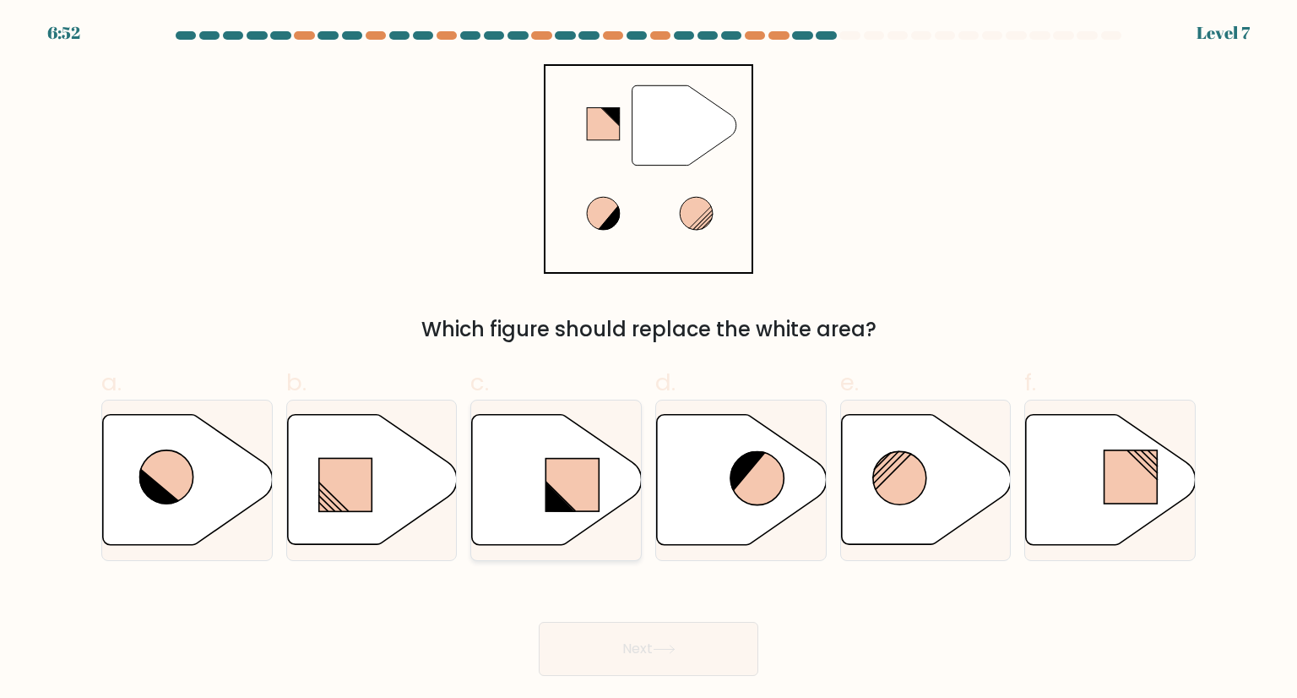
click at [563, 447] on icon at bounding box center [557, 480] width 170 height 130
click at [649, 360] on input "c." at bounding box center [649, 354] width 1 height 11
radio input "true"
click at [632, 643] on button "Next" at bounding box center [649, 649] width 220 height 54
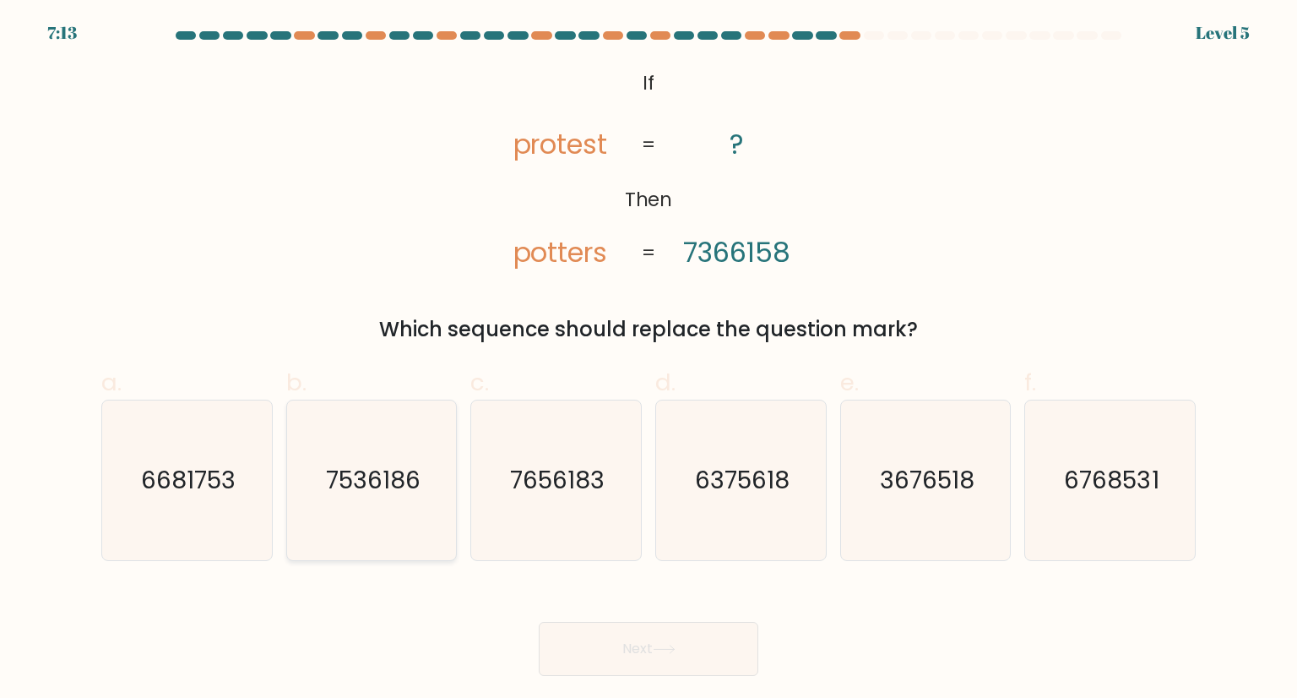
click at [334, 497] on icon "7536186" at bounding box center [371, 479] width 159 height 159
click at [649, 360] on input "b. 7536186" at bounding box center [649, 354] width 1 height 11
radio input "true"
click at [709, 646] on button "Next" at bounding box center [649, 649] width 220 height 54
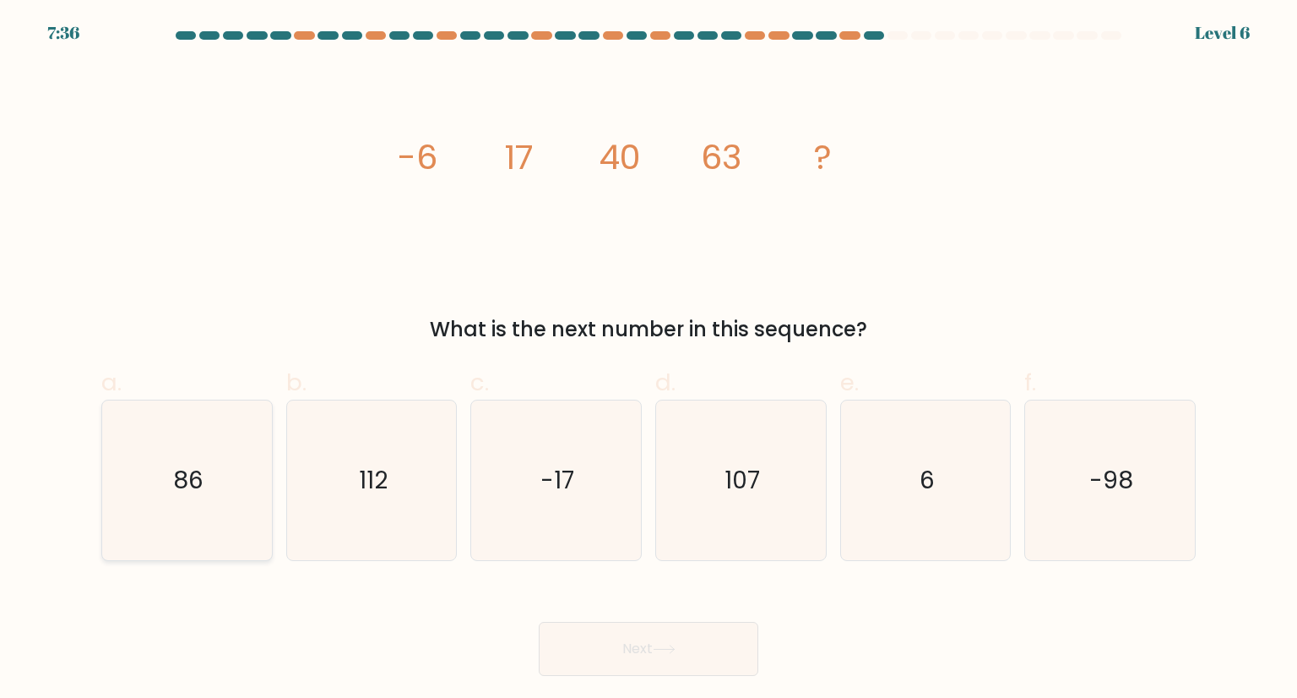
click at [218, 447] on icon "86" at bounding box center [186, 479] width 159 height 159
click at [649, 360] on input "a. 86" at bounding box center [649, 354] width 1 height 11
radio input "true"
click at [627, 639] on button "Next" at bounding box center [649, 649] width 220 height 54
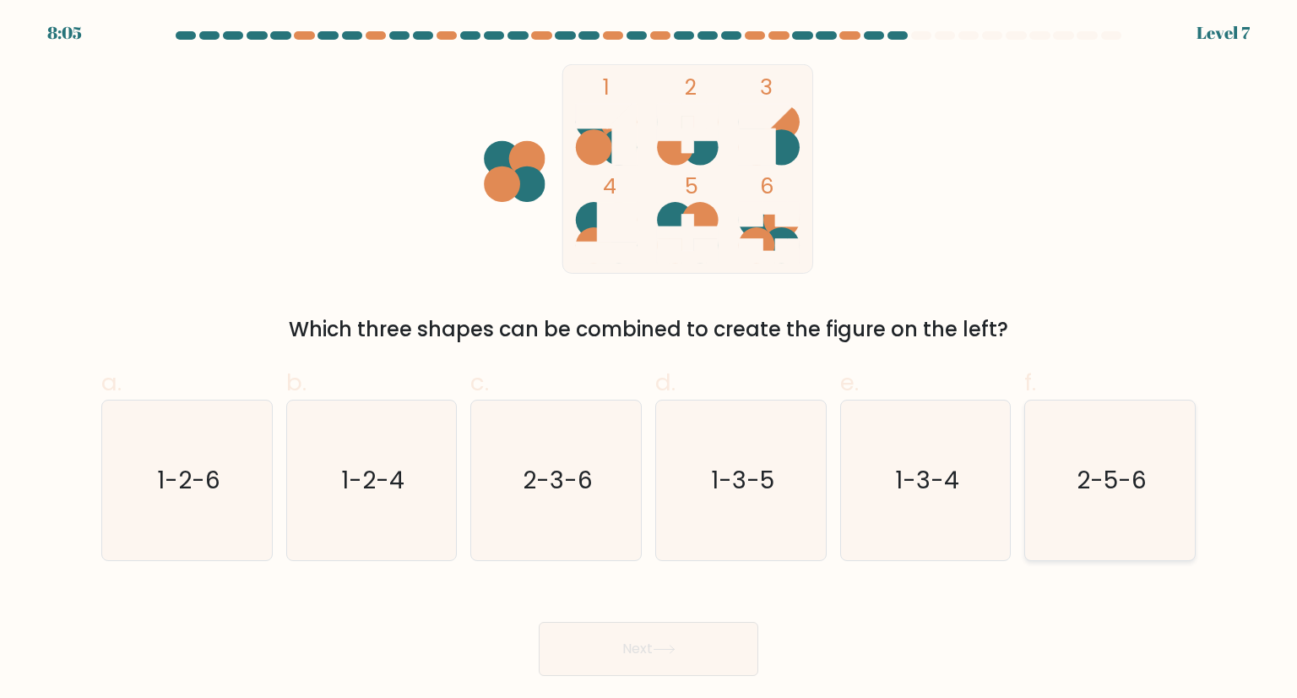
click at [1074, 491] on icon "2-5-6" at bounding box center [1109, 479] width 159 height 159
click at [649, 360] on input "f. 2-5-6" at bounding box center [649, 354] width 1 height 11
radio input "true"
click at [719, 639] on button "Next" at bounding box center [649, 649] width 220 height 54
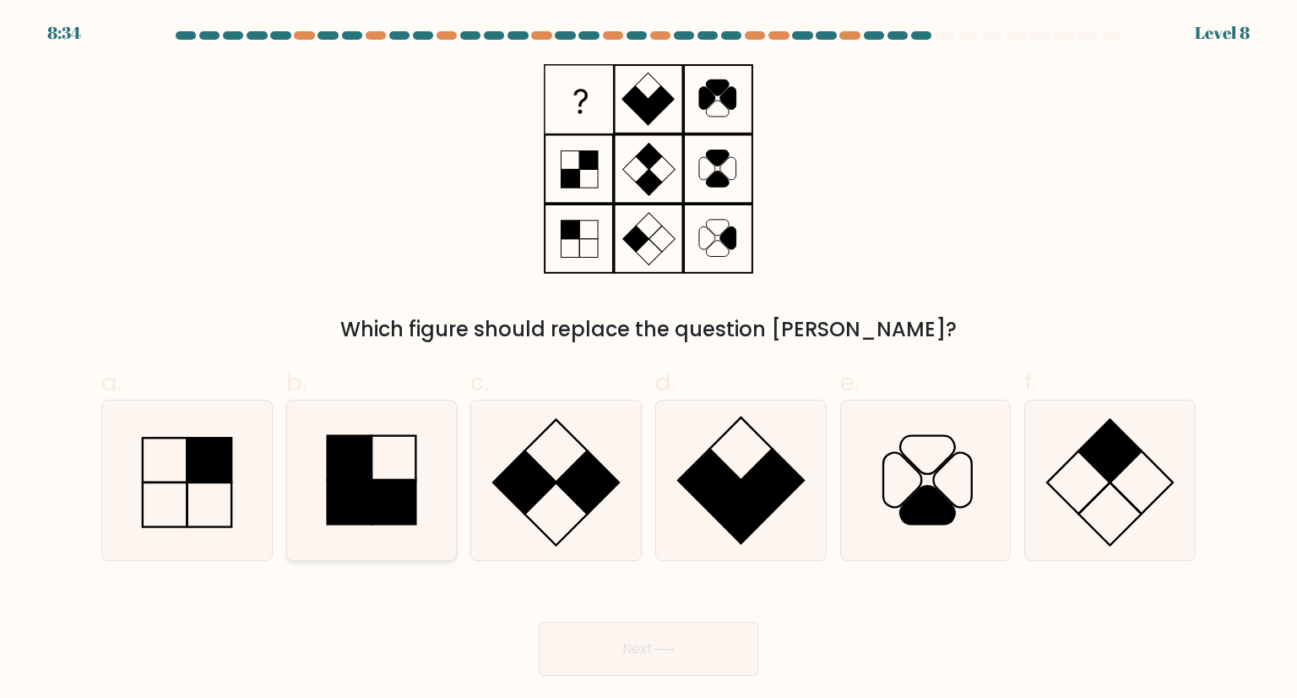
click at [367, 459] on rect at bounding box center [349, 458] width 44 height 44
click at [649, 360] on input "b." at bounding box center [649, 354] width 1 height 11
radio input "true"
click at [686, 642] on button "Next" at bounding box center [649, 649] width 220 height 54
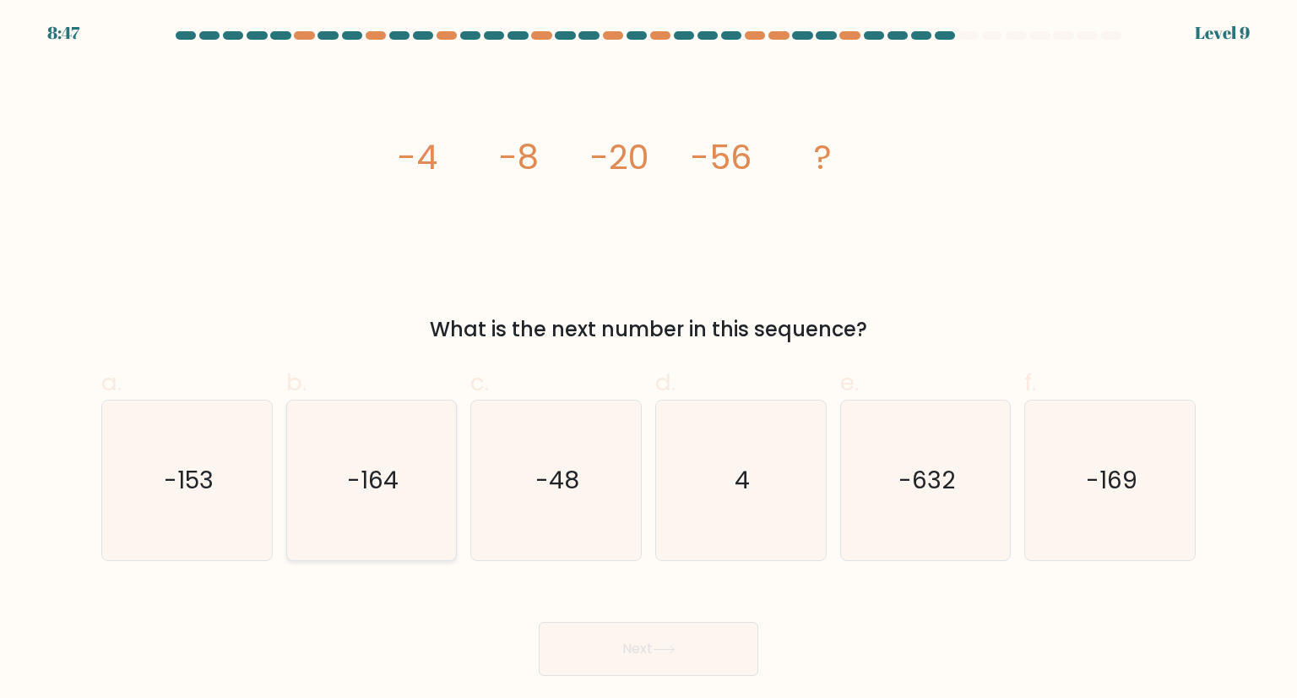
click at [399, 464] on text "-164" at bounding box center [373, 480] width 52 height 34
click at [649, 360] on input "b. -164" at bounding box center [649, 354] width 1 height 11
radio input "true"
click at [709, 650] on button "Next" at bounding box center [649, 649] width 220 height 54
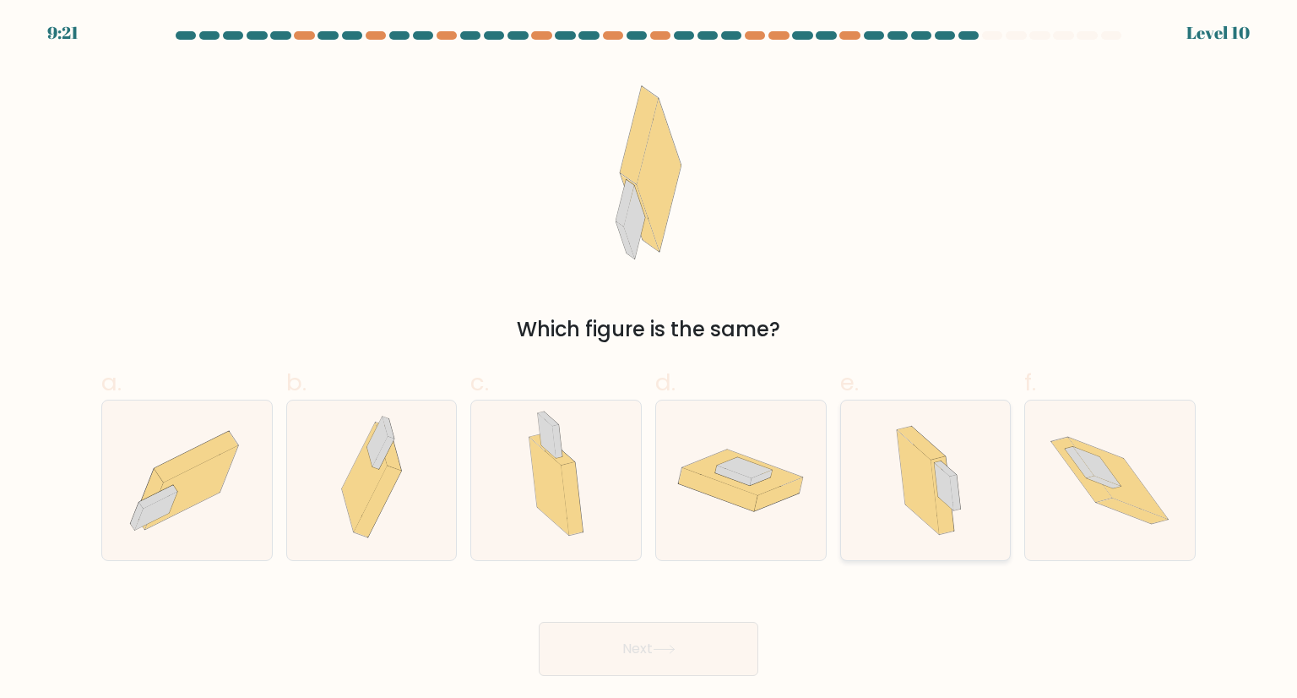
click at [950, 481] on icon at bounding box center [943, 486] width 19 height 48
click at [649, 360] on input "e." at bounding box center [649, 354] width 1 height 11
radio input "true"
click at [688, 634] on button "Next" at bounding box center [649, 649] width 220 height 54
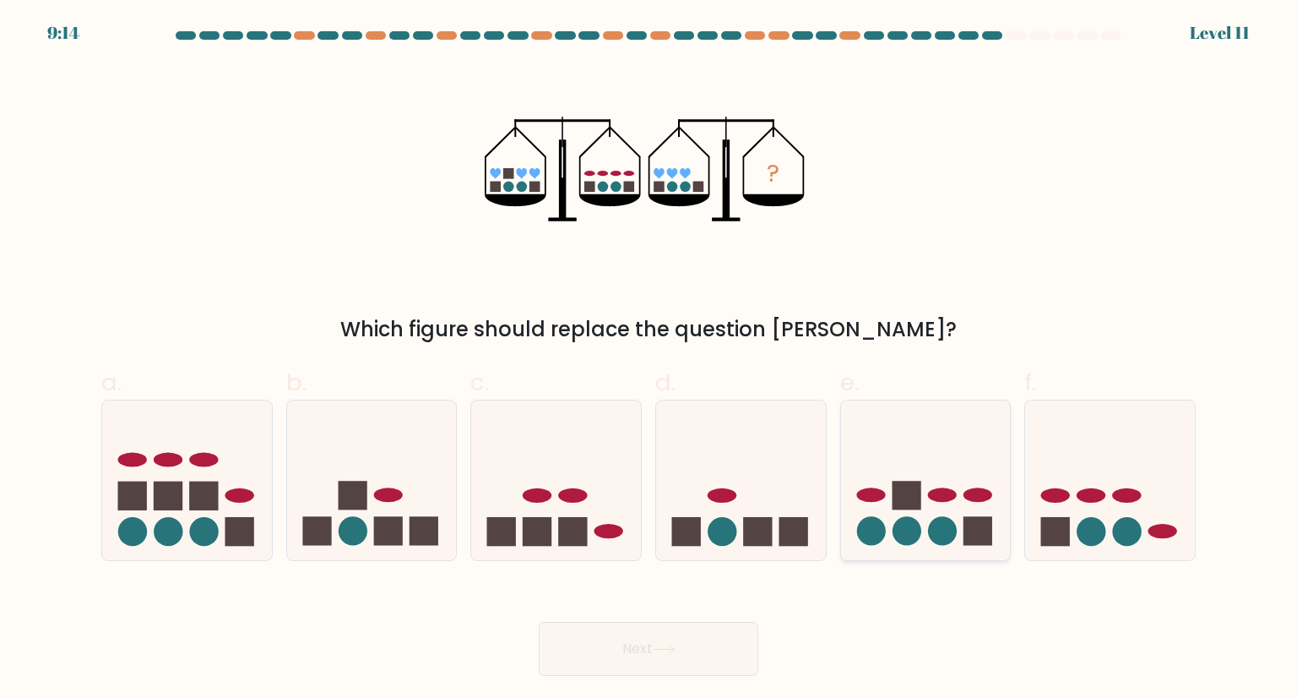
click at [919, 516] on icon at bounding box center [926, 480] width 170 height 140
click at [649, 360] on input "e." at bounding box center [649, 354] width 1 height 11
radio input "true"
click at [708, 649] on button "Next" at bounding box center [649, 649] width 220 height 54
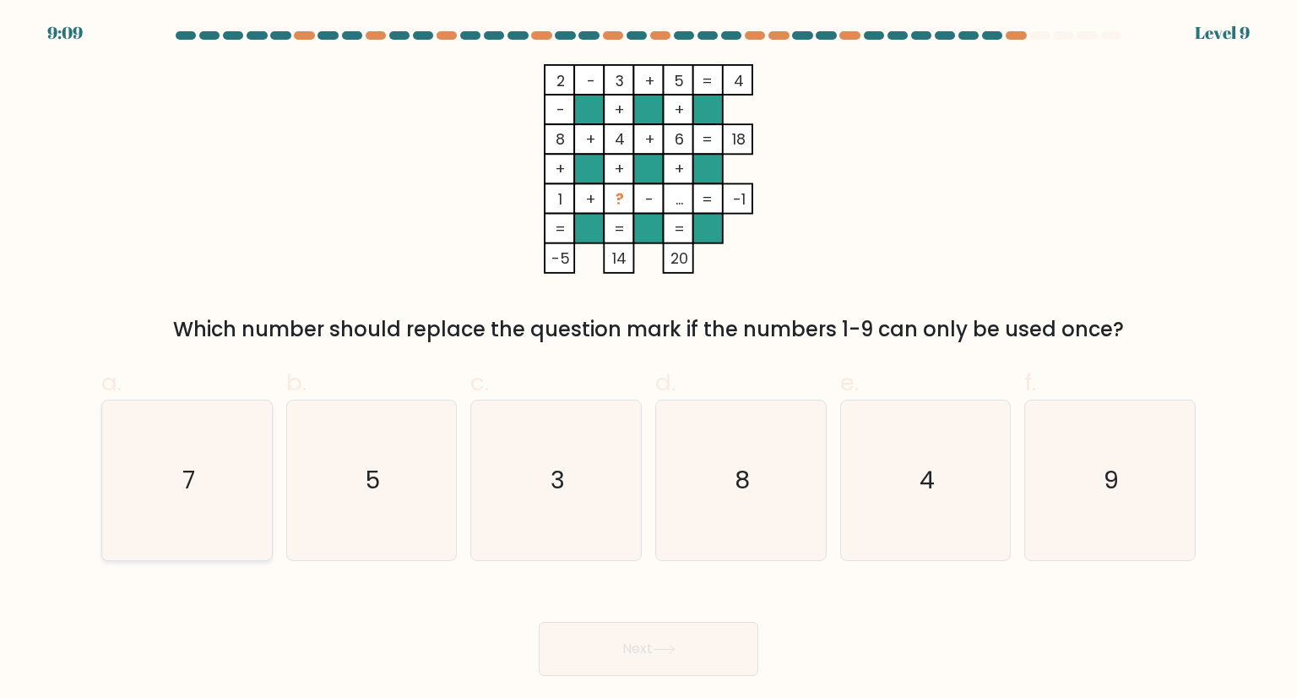
click at [266, 430] on icon "7" at bounding box center [186, 479] width 159 height 159
click at [649, 360] on input "a. 7" at bounding box center [649, 354] width 1 height 11
radio input "true"
click at [699, 657] on button "Next" at bounding box center [649, 649] width 220 height 54
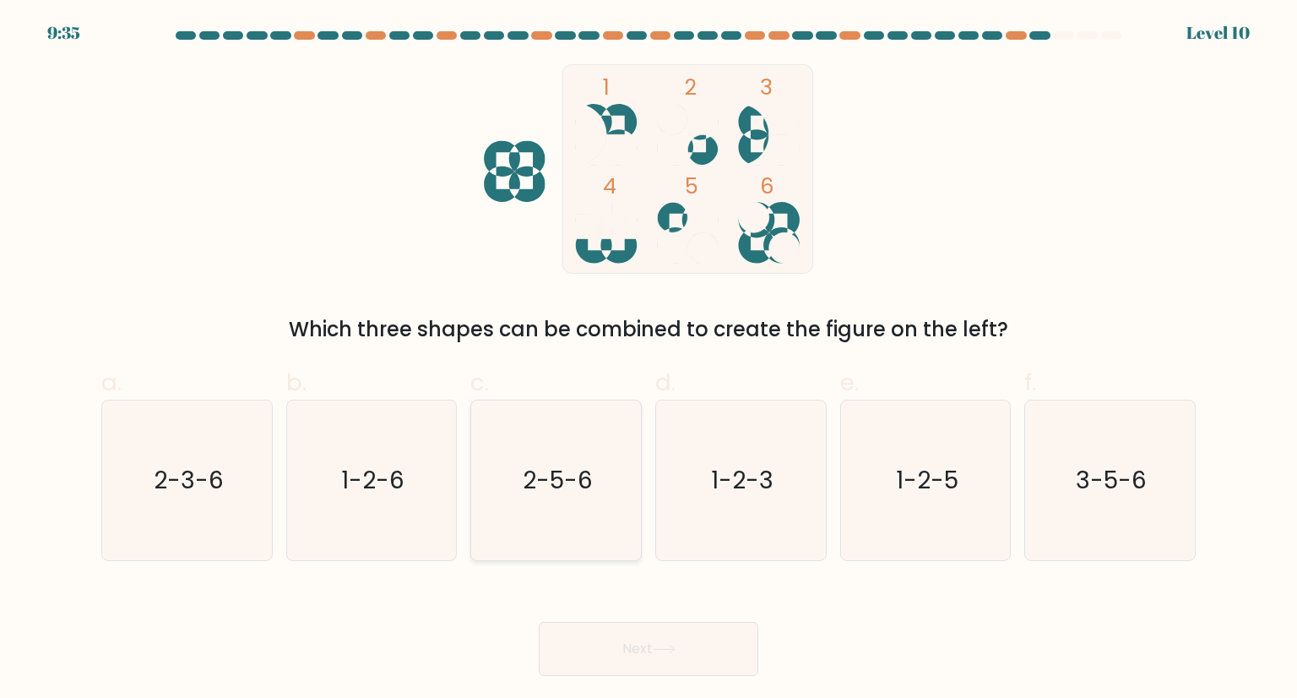
click at [616, 513] on icon "2-5-6" at bounding box center [555, 479] width 159 height 159
click at [649, 360] on input "c. 2-5-6" at bounding box center [649, 354] width 1 height 11
radio input "true"
click at [655, 644] on button "Next" at bounding box center [649, 649] width 220 height 54
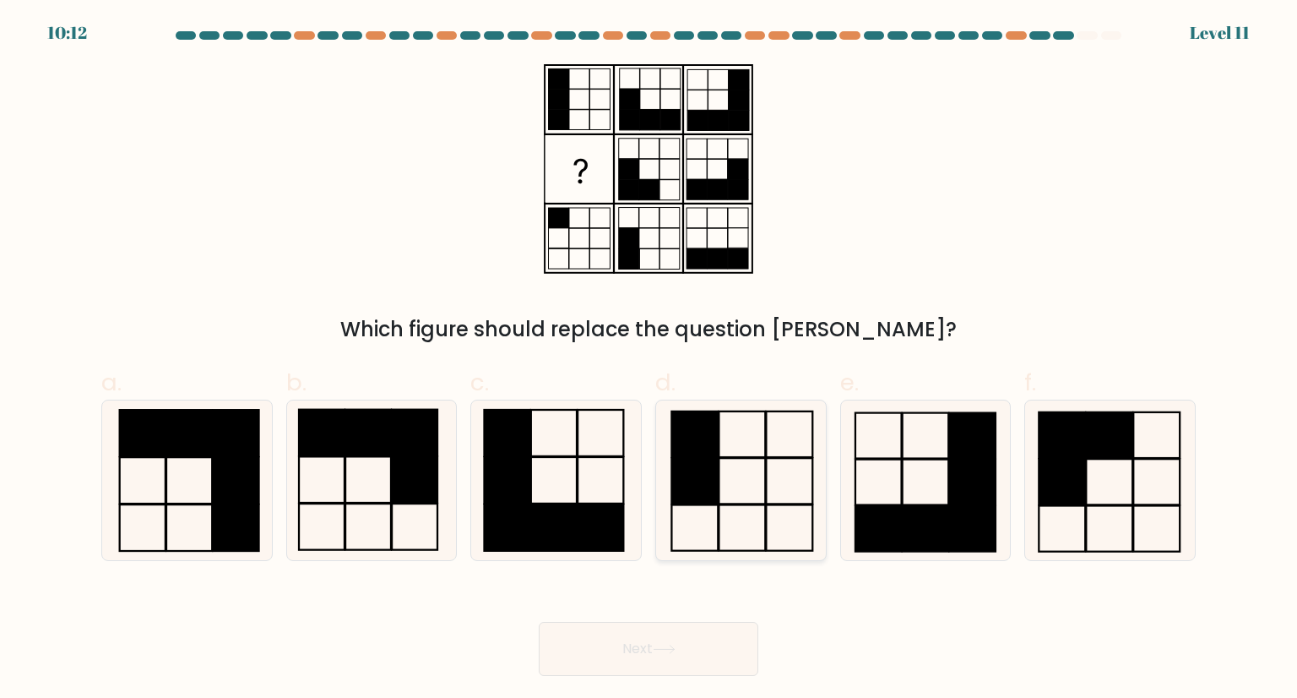
click at [751, 483] on icon at bounding box center [740, 479] width 159 height 159
click at [649, 360] on input "d." at bounding box center [649, 354] width 1 height 11
radio input "true"
click at [707, 666] on button "Next" at bounding box center [649, 649] width 220 height 54
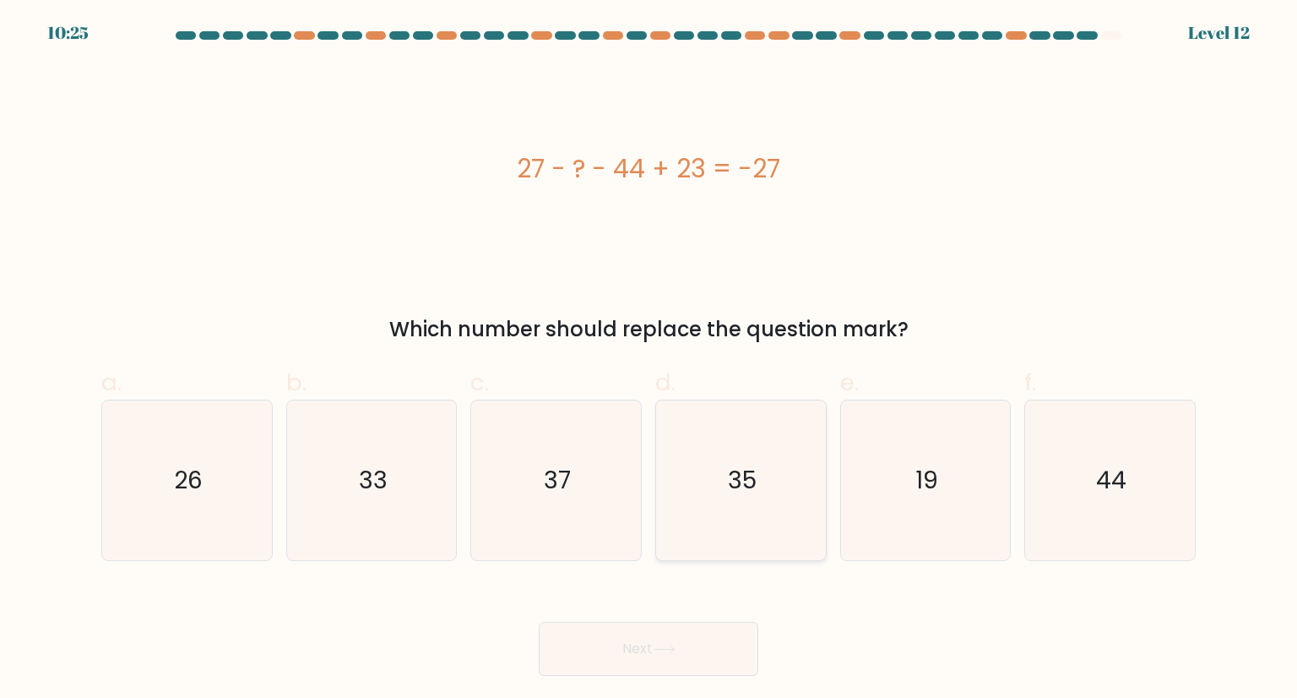
click at [768, 491] on icon "35" at bounding box center [740, 479] width 159 height 159
click at [649, 360] on input "d. 35" at bounding box center [649, 354] width 1 height 11
radio input "true"
click at [679, 639] on button "Next" at bounding box center [649, 649] width 220 height 54
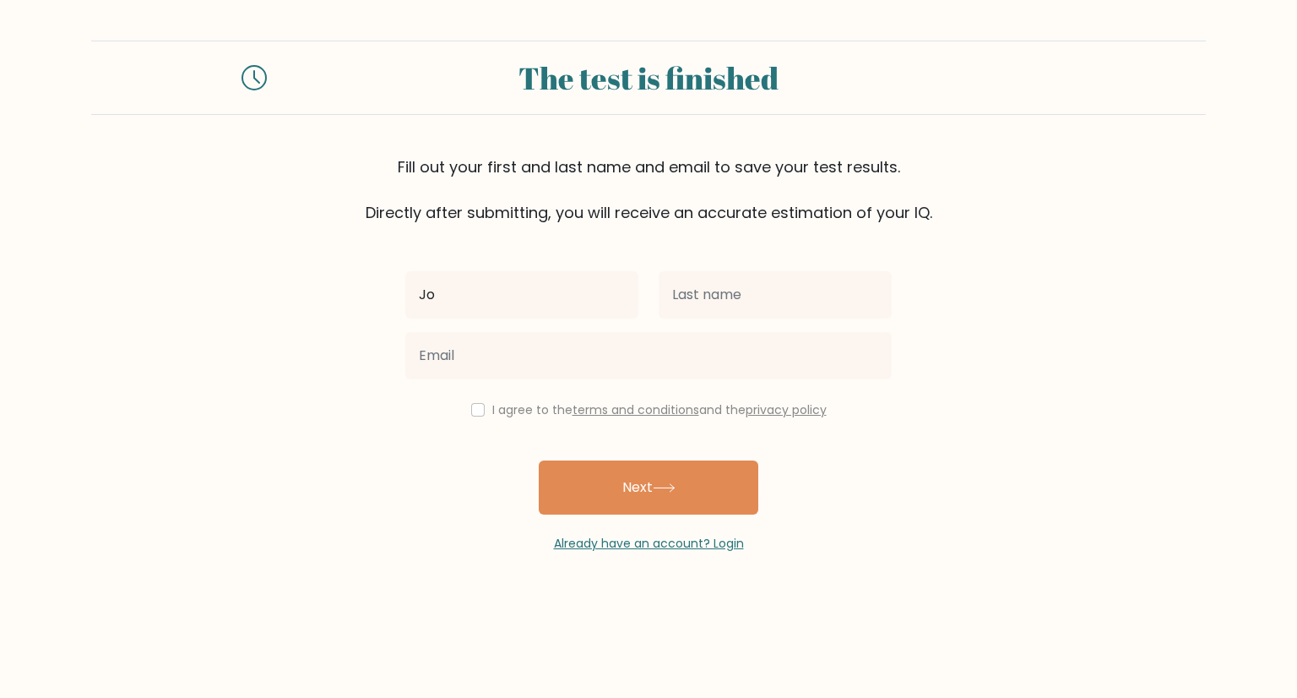
type input "John Andrei"
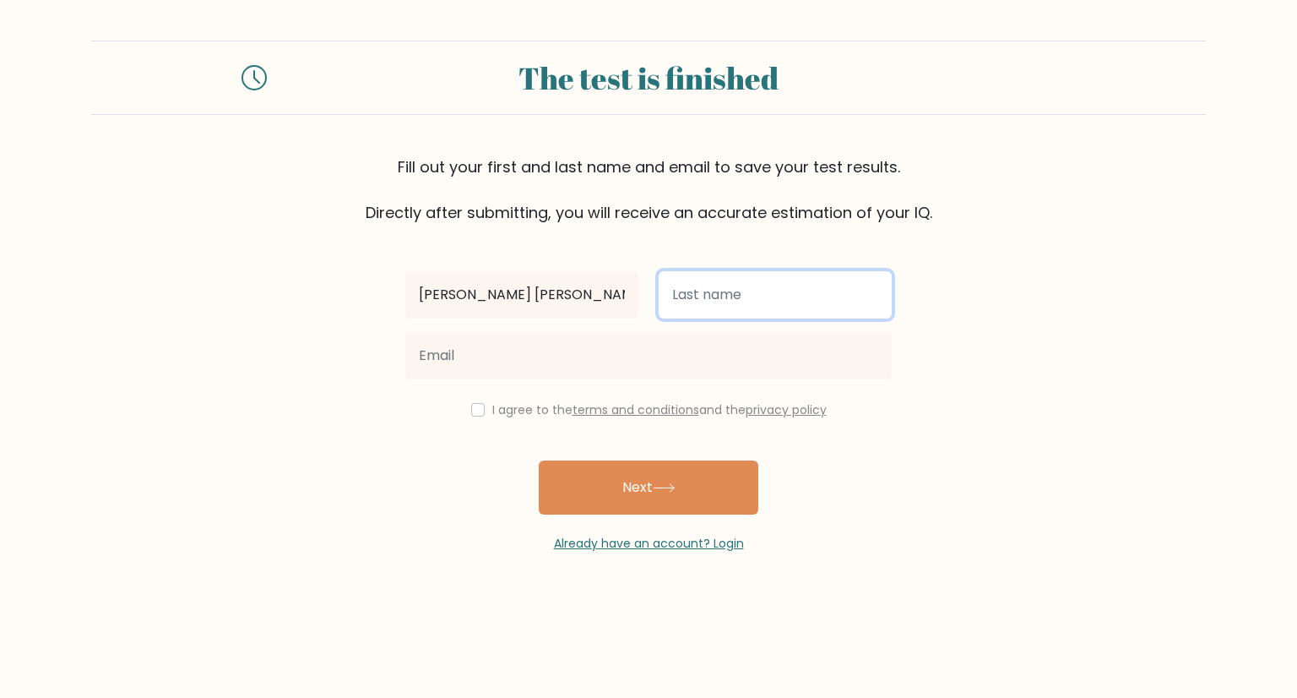
click at [716, 295] on input "text" at bounding box center [775, 294] width 233 height 47
type input "Yalong"
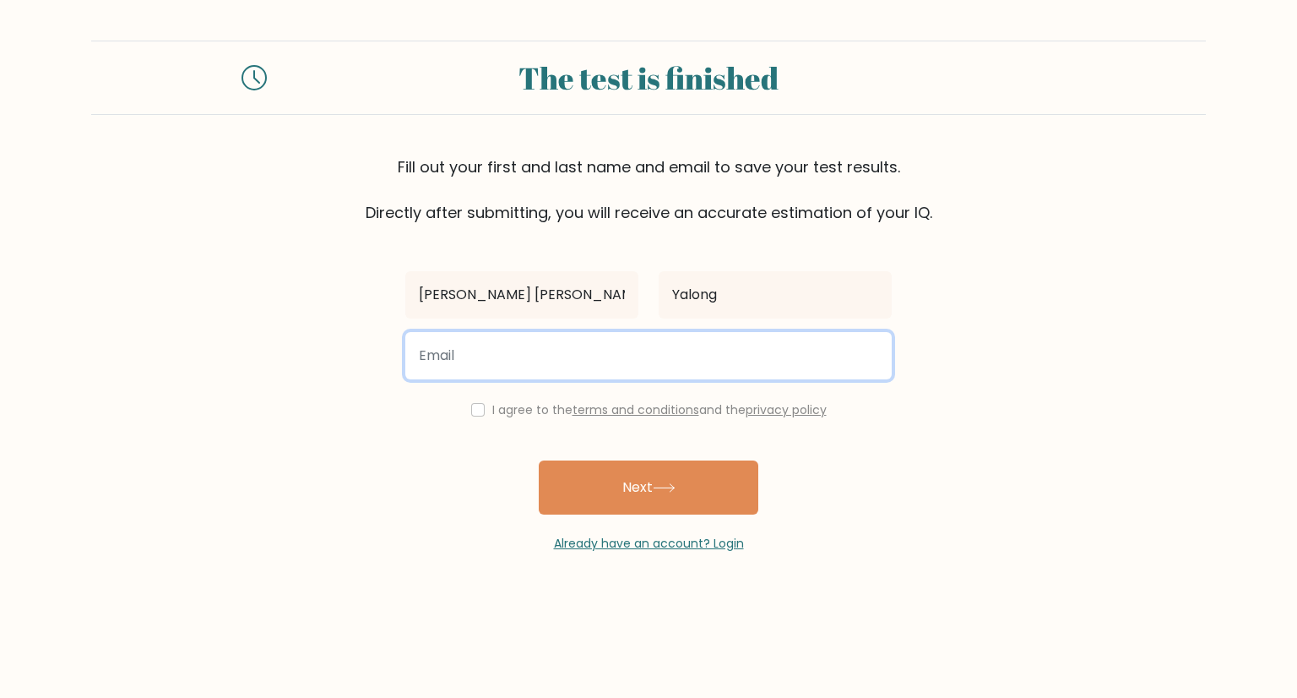
click at [694, 336] on input "email" at bounding box center [648, 355] width 486 height 47
type input "viktorkiramman@gmail.com"
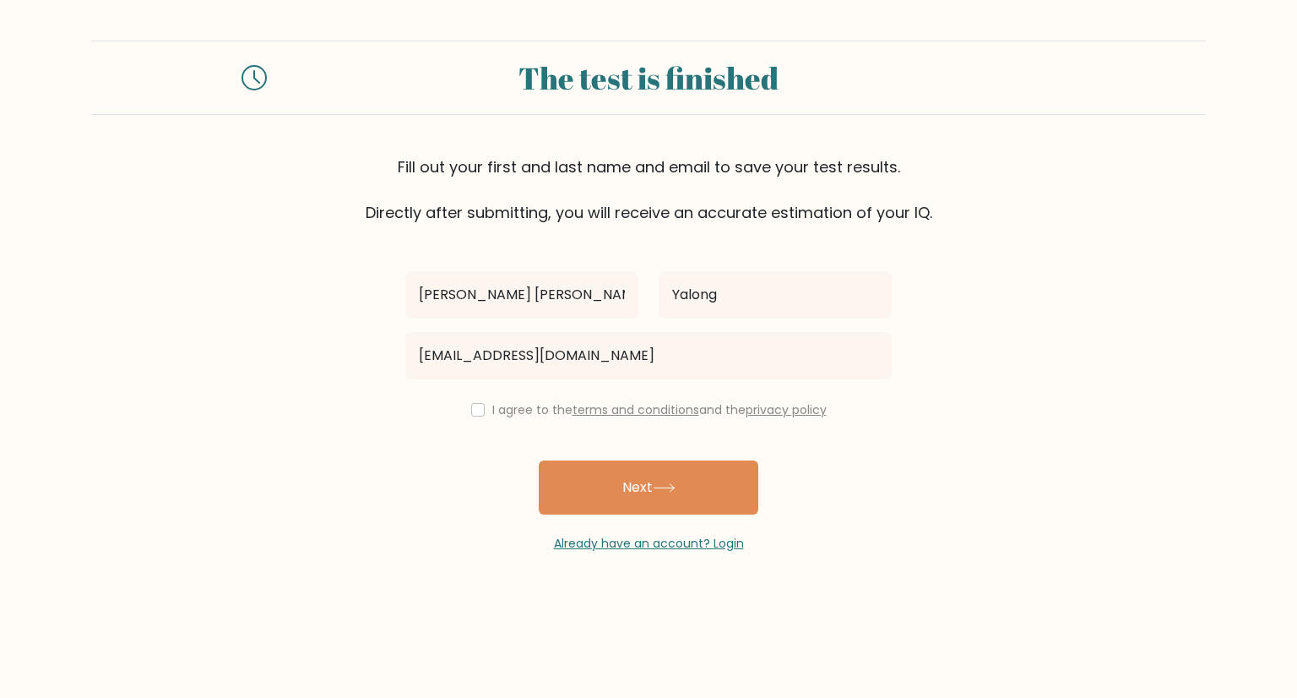
click at [475, 419] on div "I agree to the terms and conditions and the privacy policy" at bounding box center [648, 409] width 507 height 20
click at [475, 410] on input "checkbox" at bounding box center [478, 410] width 14 height 14
checkbox input "true"
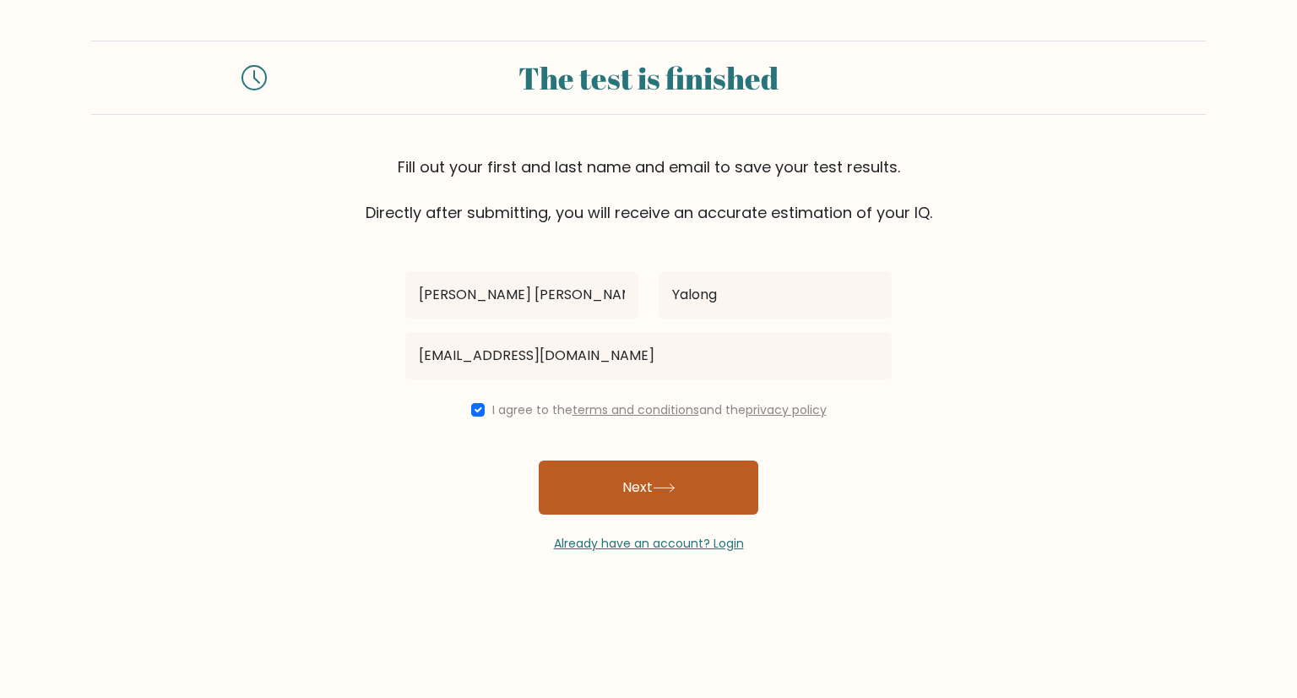
click at [611, 495] on button "Next" at bounding box center [649, 487] width 220 height 54
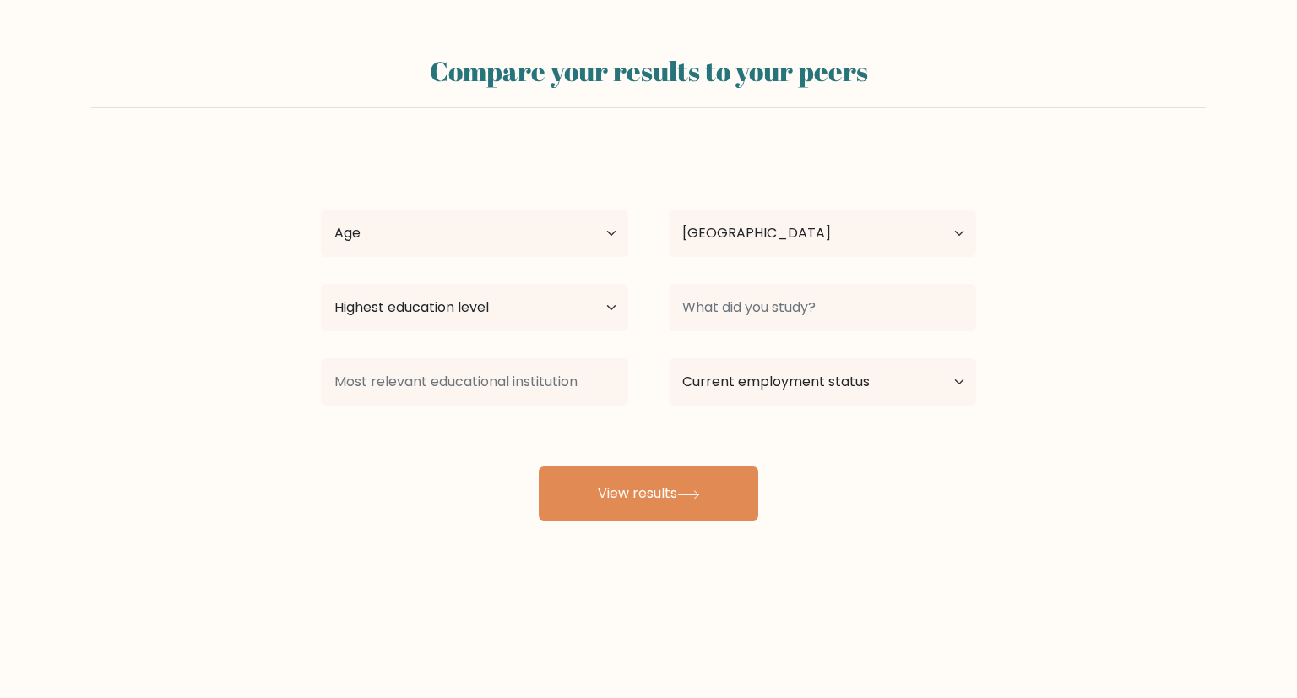
select select "PH"
click at [537, 307] on select "Highest education level No schooling Primary Lower Secondary Upper Secondary Oc…" at bounding box center [474, 307] width 307 height 47
select select "upper_secondary"
click at [321, 284] on select "Highest education level No schooling Primary Lower Secondary Upper Secondary Oc…" at bounding box center [474, 307] width 307 height 47
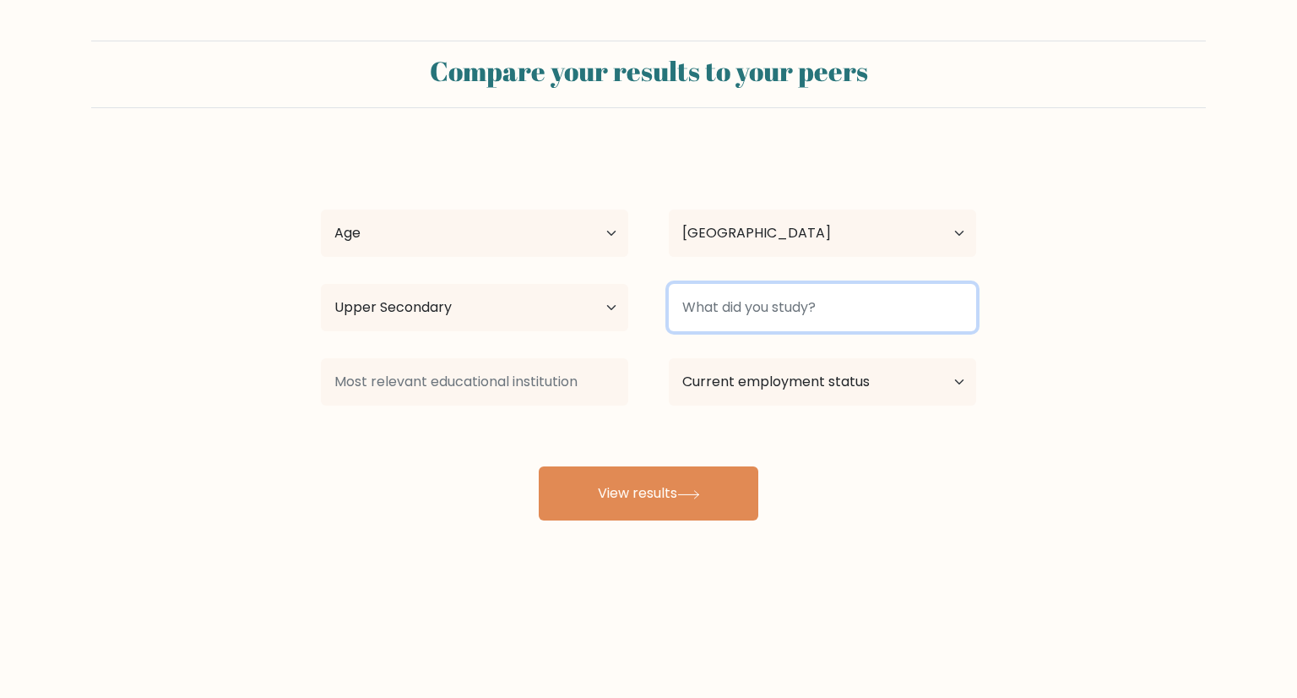
click at [732, 313] on input at bounding box center [822, 307] width 307 height 47
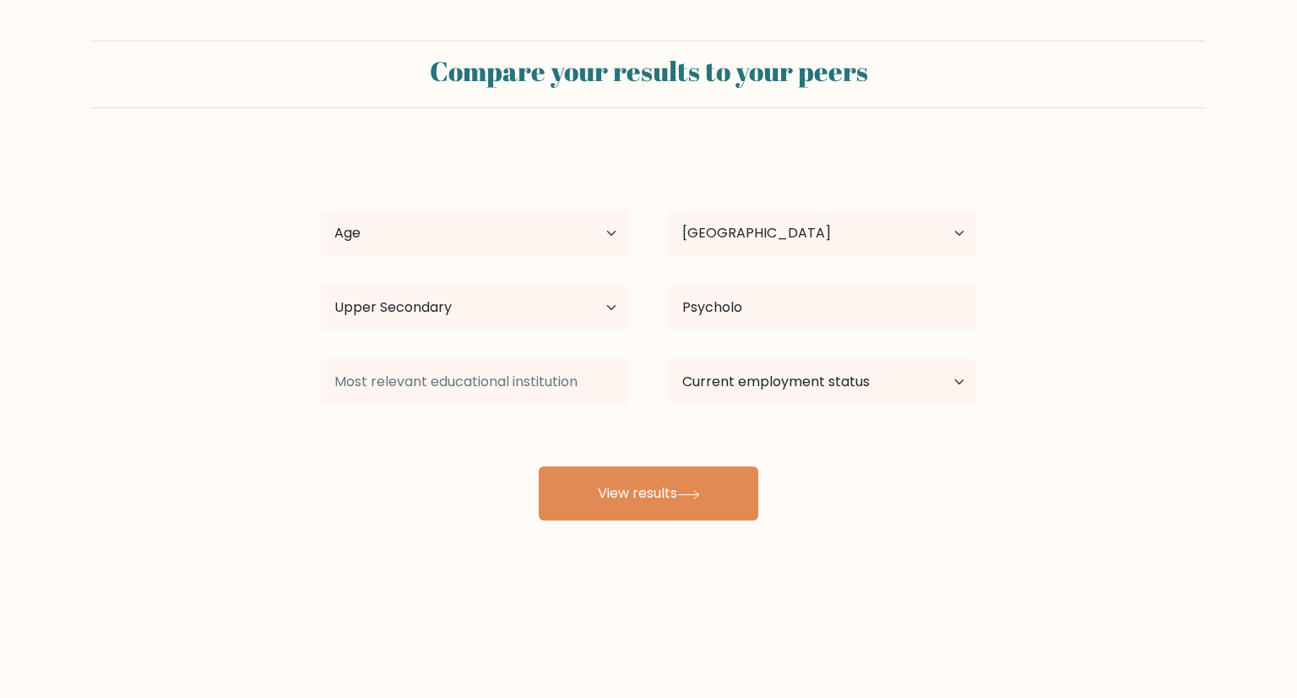
click at [801, 362] on div "[PERSON_NAME] [PERSON_NAME] Age Under [DEMOGRAPHIC_DATA] [DEMOGRAPHIC_DATA] [DE…" at bounding box center [649, 335] width 676 height 372
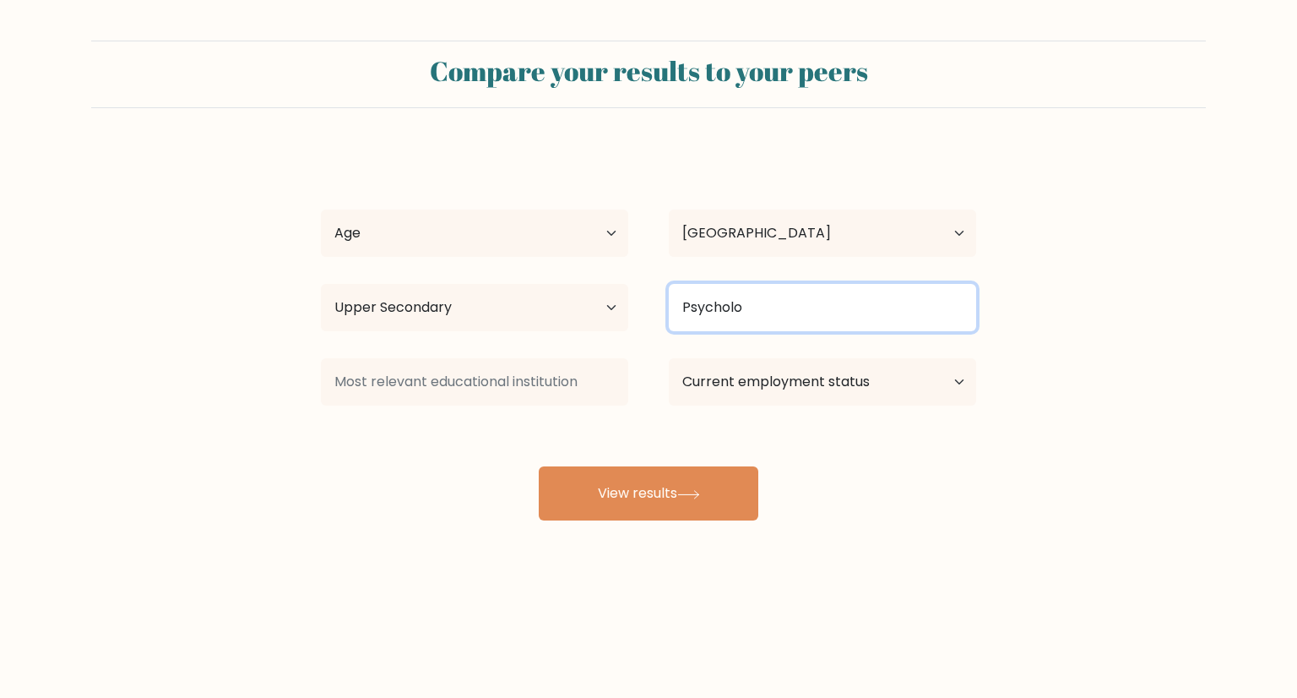
click at [801, 308] on input "Psycholo" at bounding box center [822, 307] width 307 height 47
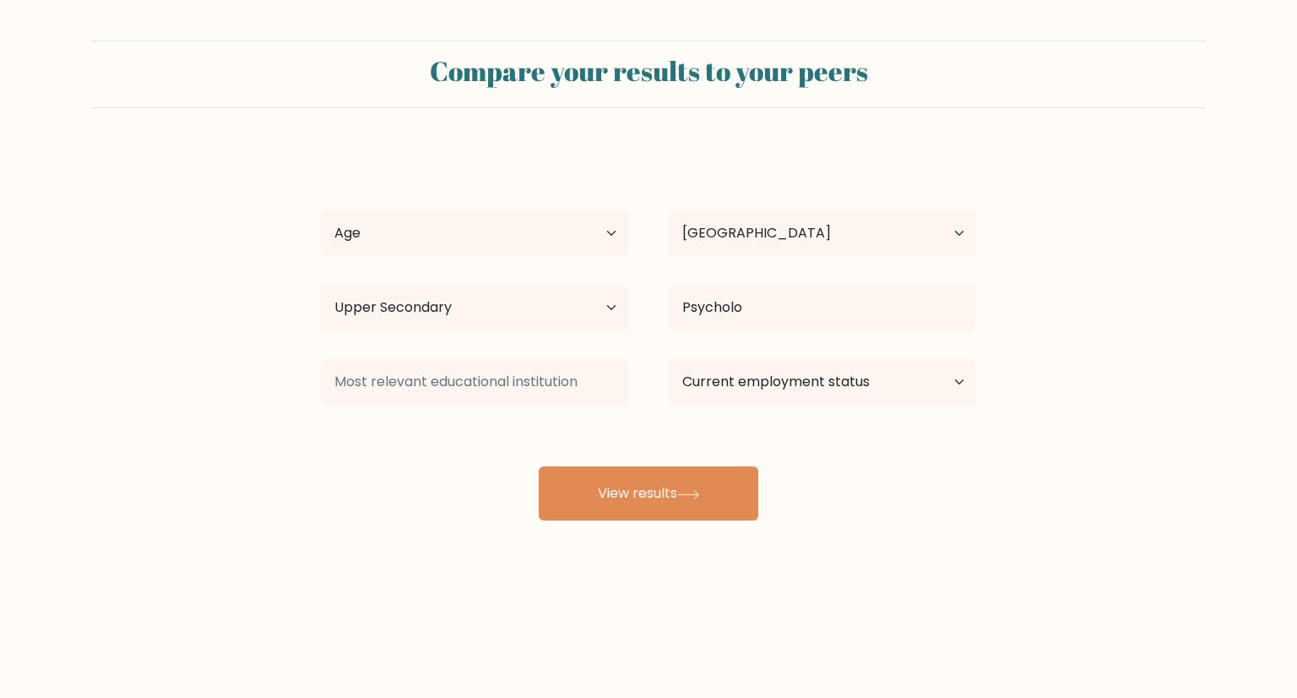
click at [774, 359] on div "[PERSON_NAME] [PERSON_NAME] Age Under [DEMOGRAPHIC_DATA] [DEMOGRAPHIC_DATA] [DE…" at bounding box center [649, 335] width 676 height 372
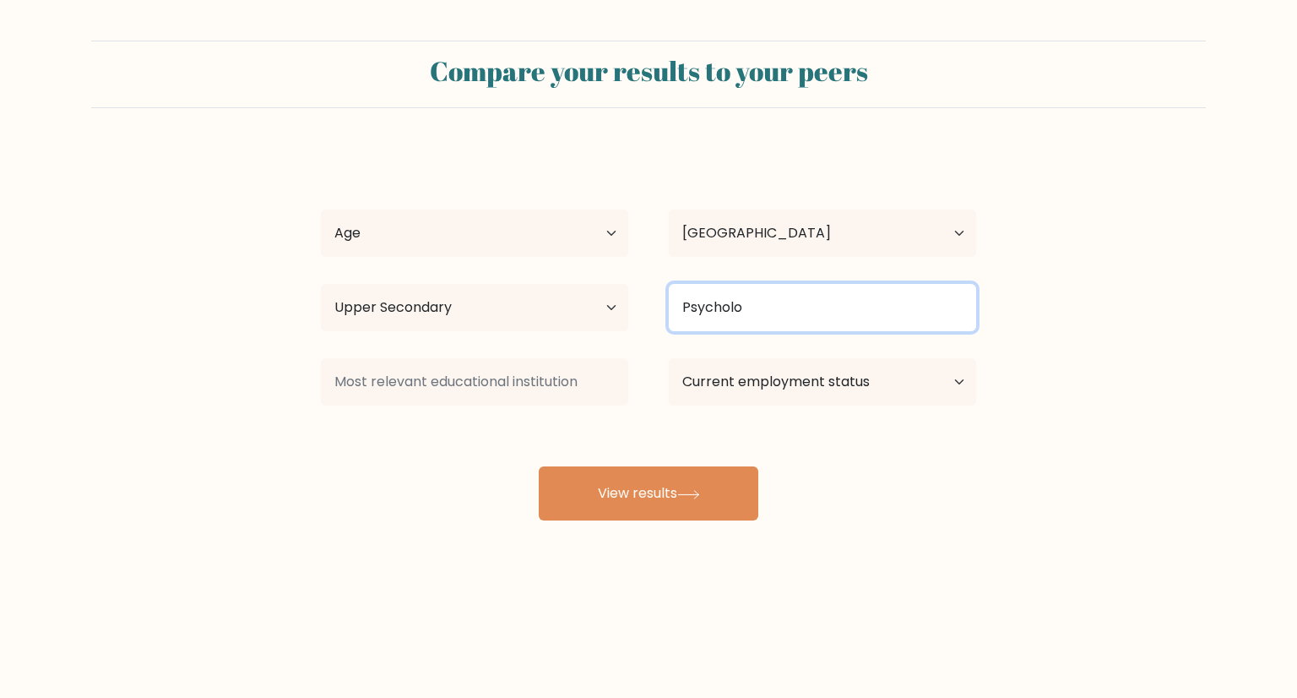
click at [778, 321] on input "Psycholo" at bounding box center [822, 307] width 307 height 47
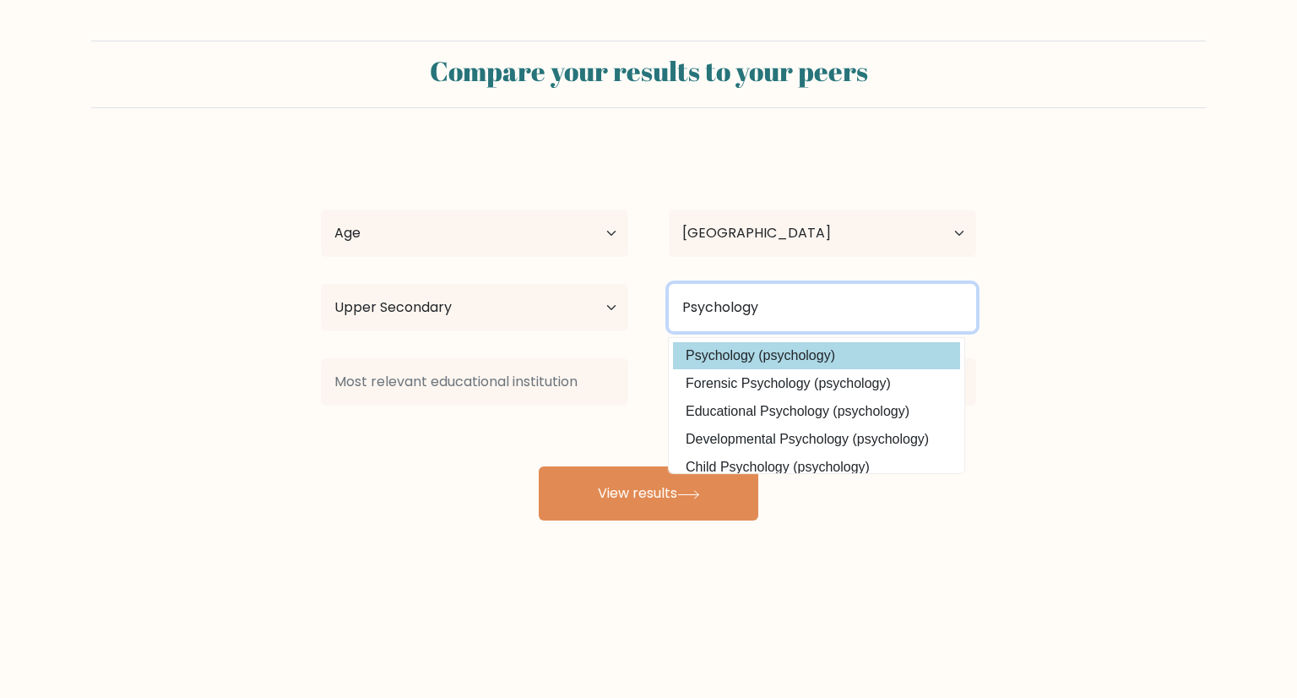
type input "Psychology"
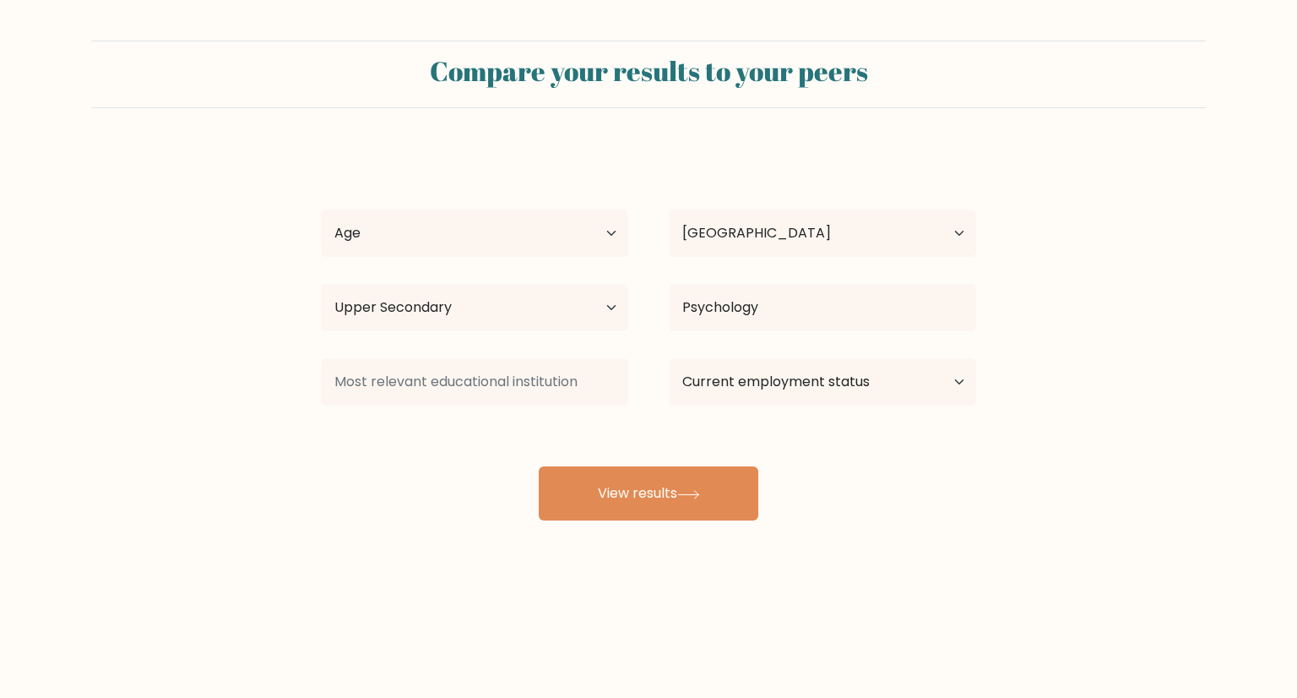
click at [736, 363] on div "[PERSON_NAME] [PERSON_NAME] Age Under [DEMOGRAPHIC_DATA] [DEMOGRAPHIC_DATA] [DE…" at bounding box center [649, 335] width 676 height 372
click at [600, 236] on select "Age Under [DEMOGRAPHIC_DATA] [DEMOGRAPHIC_DATA] [DEMOGRAPHIC_DATA] [DEMOGRAPHIC…" at bounding box center [474, 232] width 307 height 47
select select "18_24"
click at [321, 209] on select "Age Under [DEMOGRAPHIC_DATA] [DEMOGRAPHIC_DATA] [DEMOGRAPHIC_DATA] [DEMOGRAPHIC…" at bounding box center [474, 232] width 307 height 47
click at [779, 231] on select "Country [GEOGRAPHIC_DATA] [GEOGRAPHIC_DATA] [GEOGRAPHIC_DATA] [US_STATE] [GEOGR…" at bounding box center [822, 232] width 307 height 47
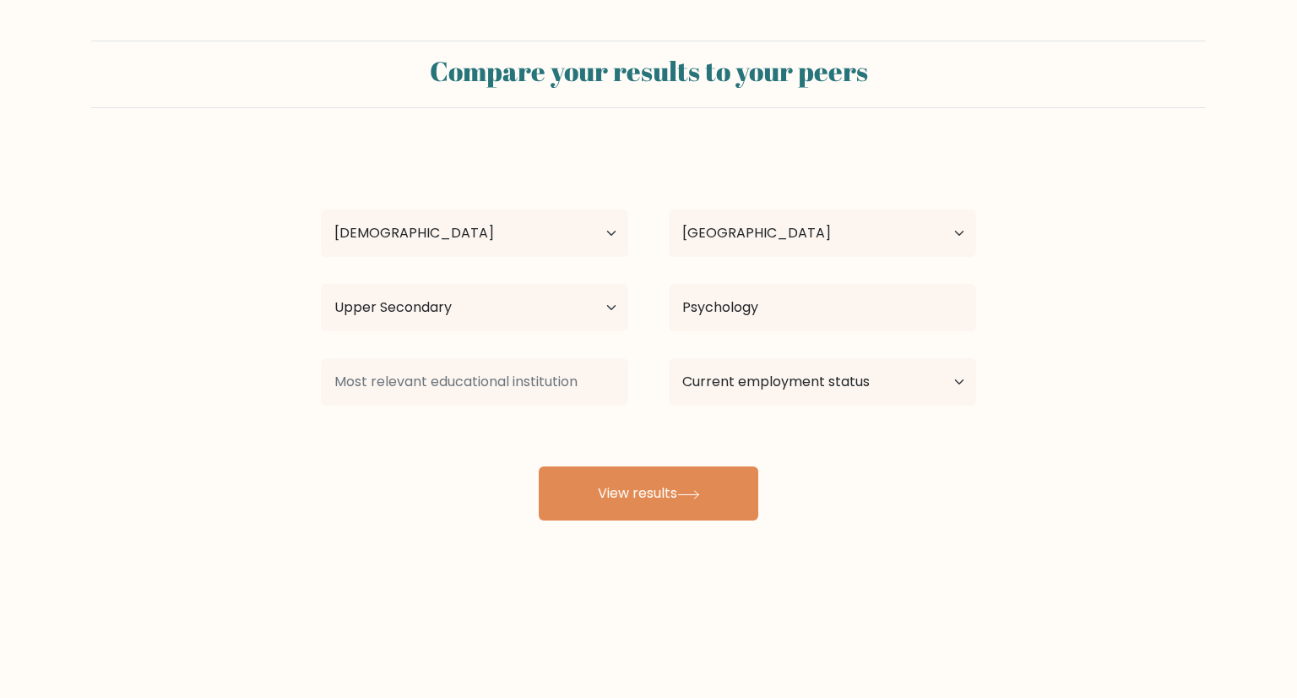
click at [881, 204] on div "Country [GEOGRAPHIC_DATA] [GEOGRAPHIC_DATA] [GEOGRAPHIC_DATA] [US_STATE] [GEOGR…" at bounding box center [823, 233] width 348 height 61
click at [905, 382] on select "Current employment status Employed Student Retired Other / prefer not to answer" at bounding box center [822, 381] width 307 height 47
click at [669, 358] on select "Current employment status Employed Student Retired Other / prefer not to answer" at bounding box center [822, 381] width 307 height 47
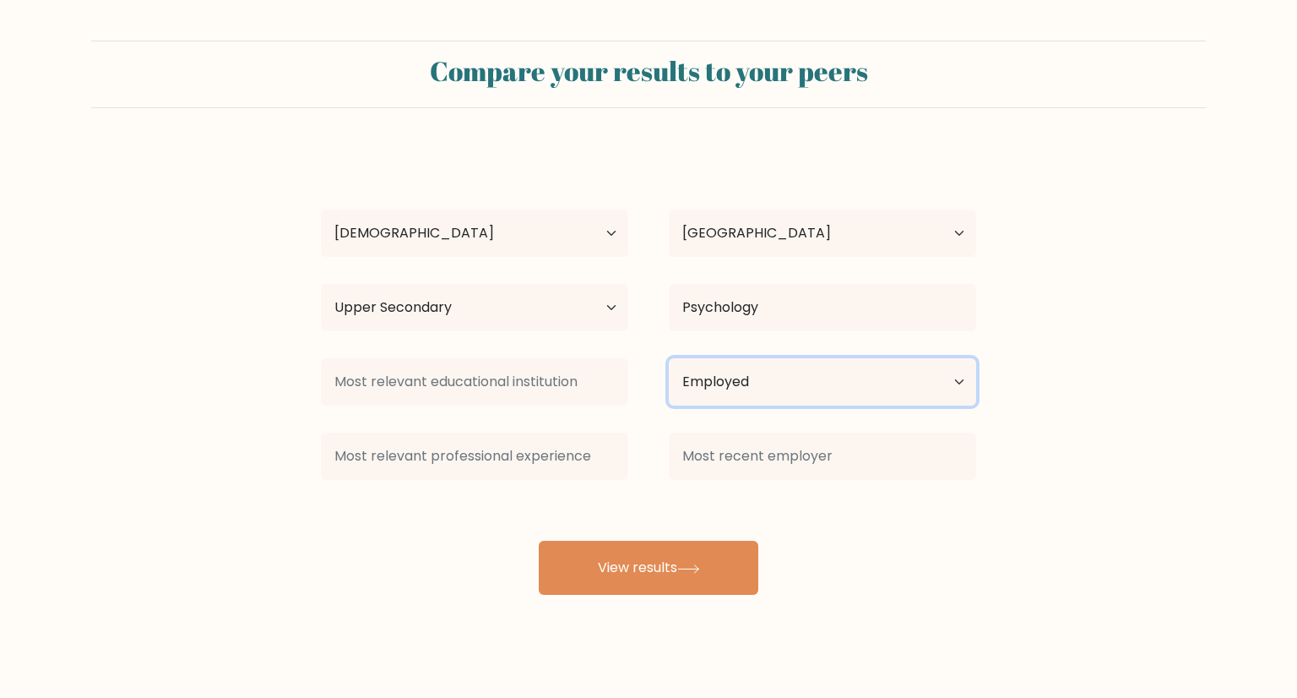
click at [909, 361] on select "Current employment status Employed Student Retired Other / prefer not to answer" at bounding box center [822, 381] width 307 height 47
select select "other"
click at [669, 358] on select "Current employment status Employed Student Retired Other / prefer not to answer" at bounding box center [822, 381] width 307 height 47
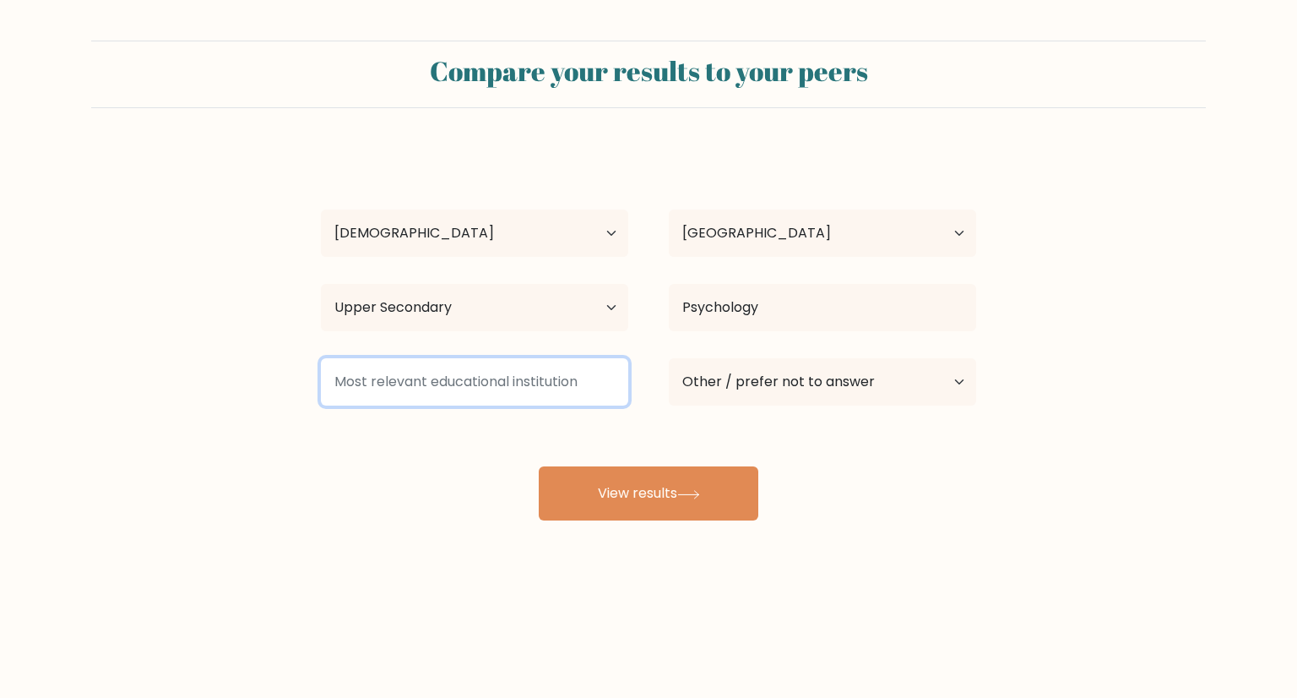
click at [570, 396] on input at bounding box center [474, 381] width 307 height 47
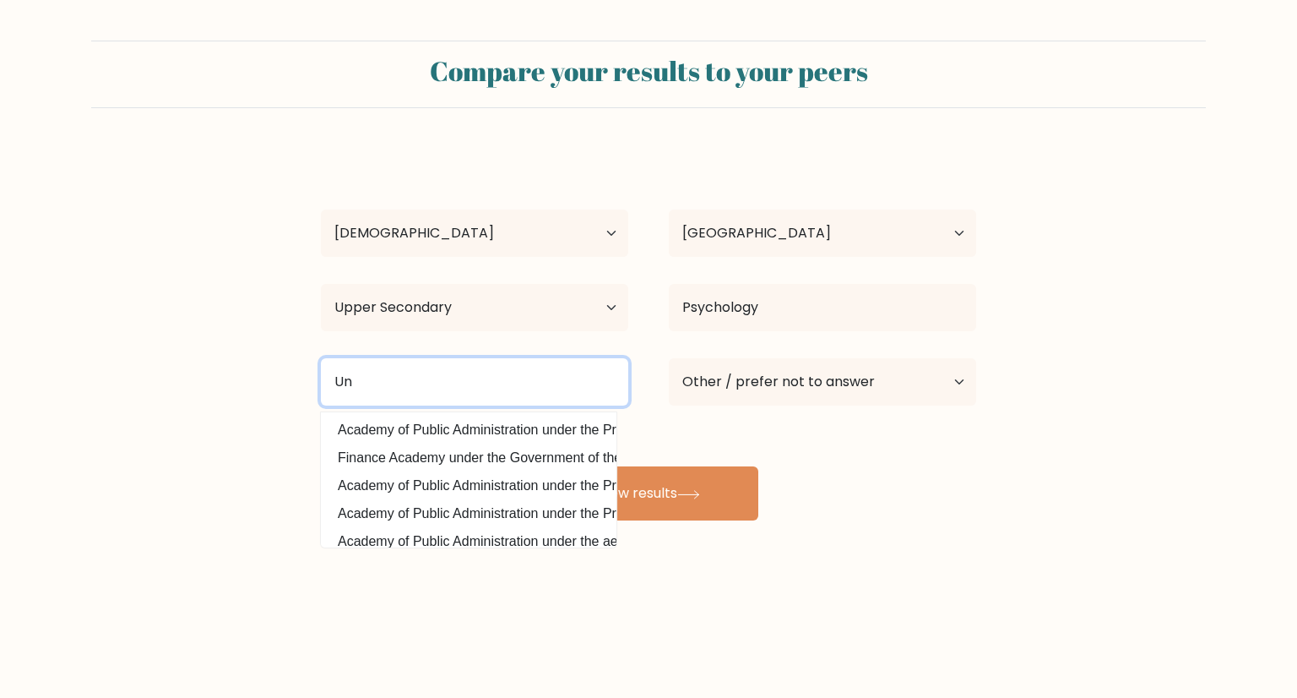
type input "U"
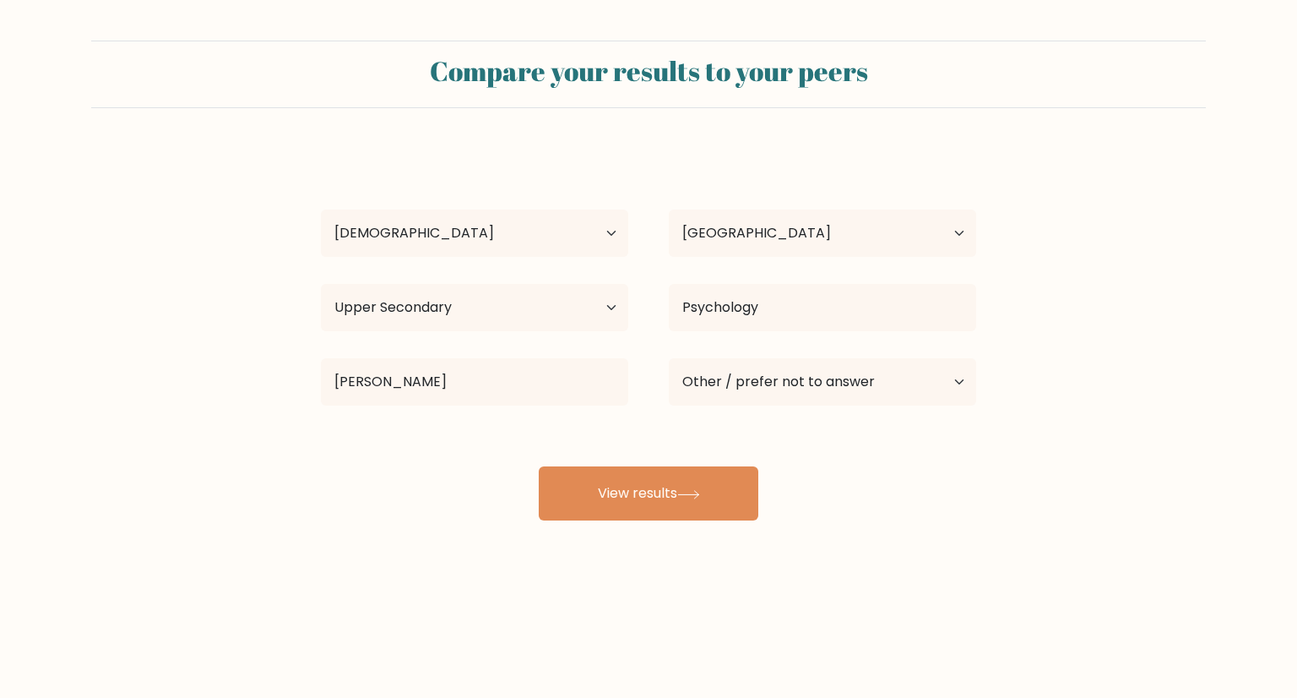
click at [535, 430] on div "[PERSON_NAME] [PERSON_NAME] Age Under [DEMOGRAPHIC_DATA] [DEMOGRAPHIC_DATA] [DE…" at bounding box center [649, 335] width 676 height 372
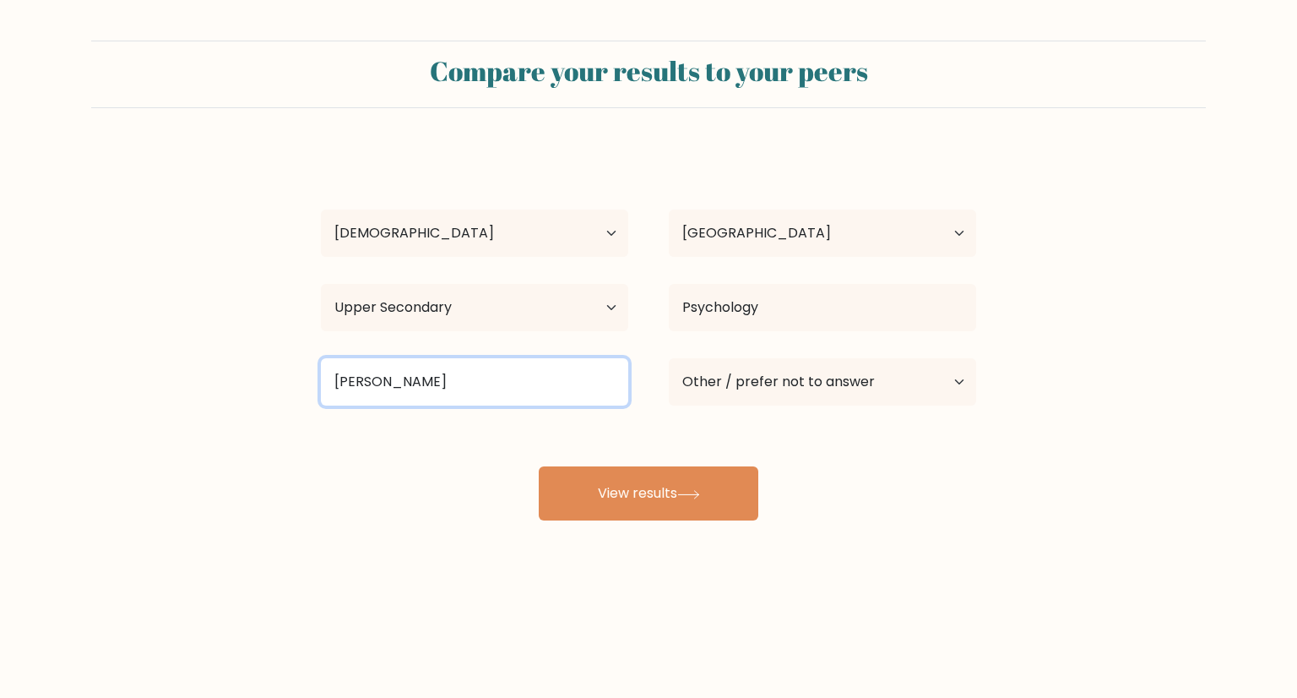
click at [537, 382] on input "[PERSON_NAME]" at bounding box center [474, 381] width 307 height 47
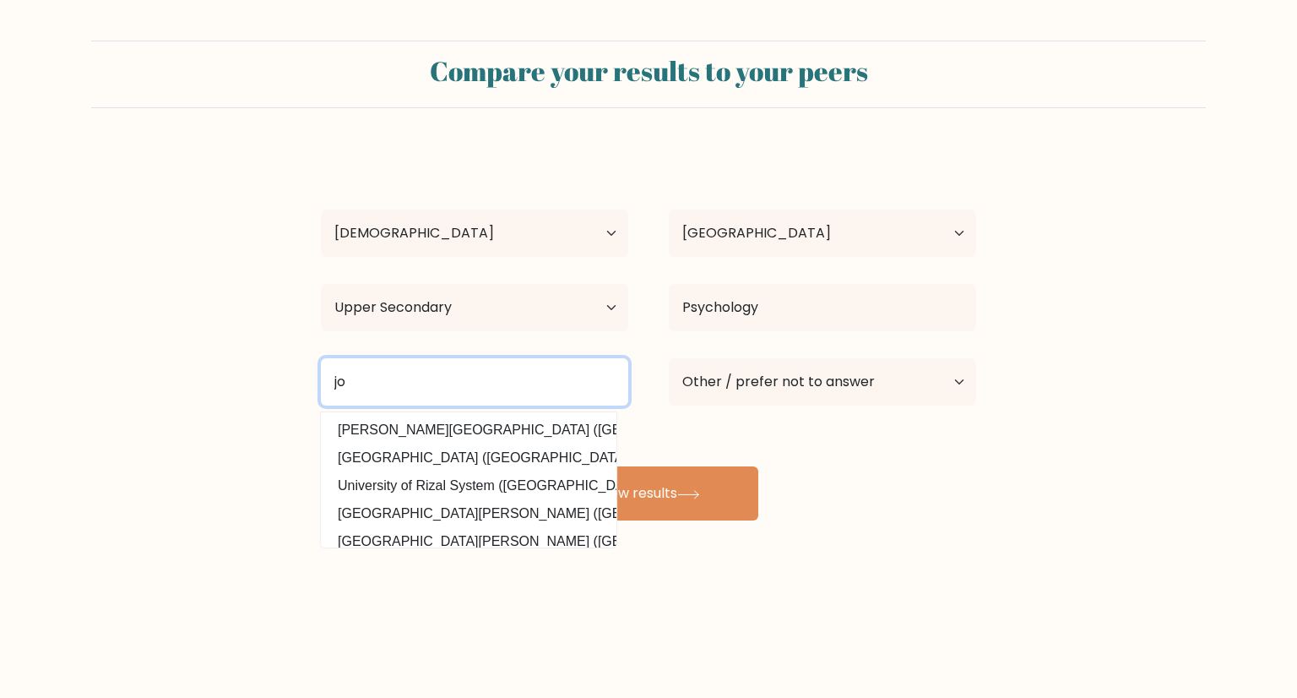
type input "j"
type input "Jose Rizal University (Philippines)"
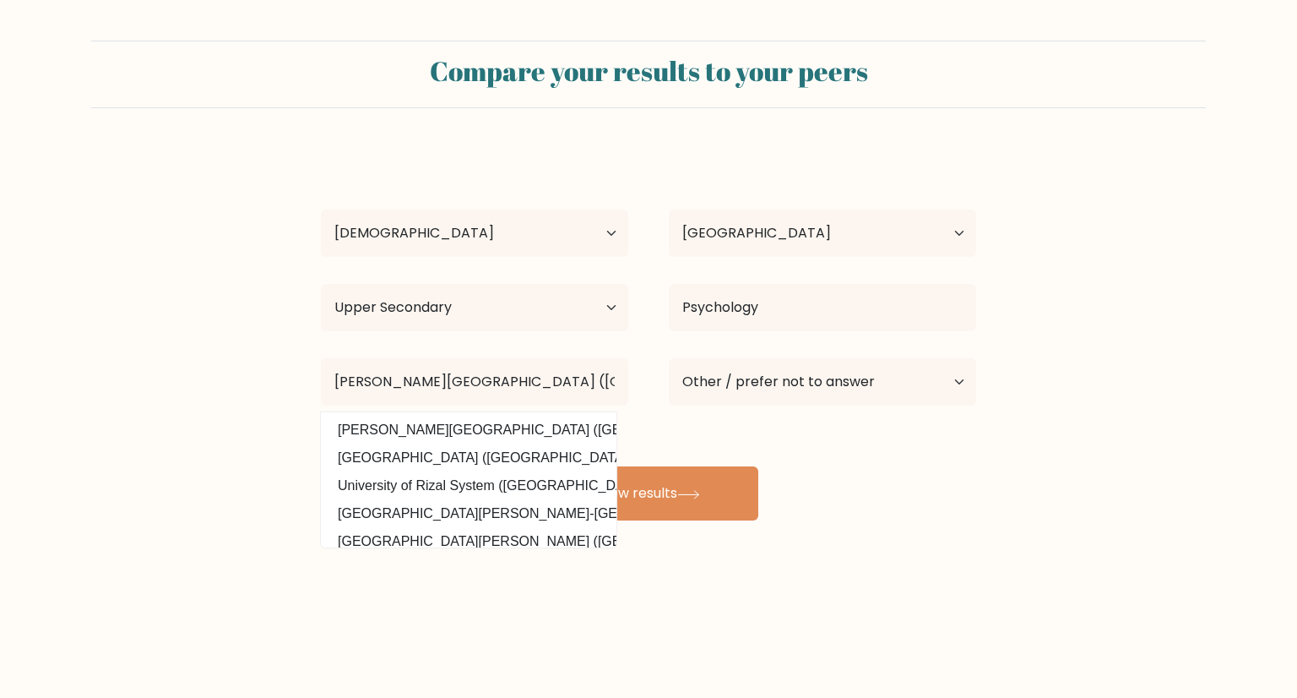
click at [803, 426] on div "John Andrei Yalong Age Under 18 years old 18-24 years old 25-34 years old 35-44…" at bounding box center [649, 335] width 676 height 372
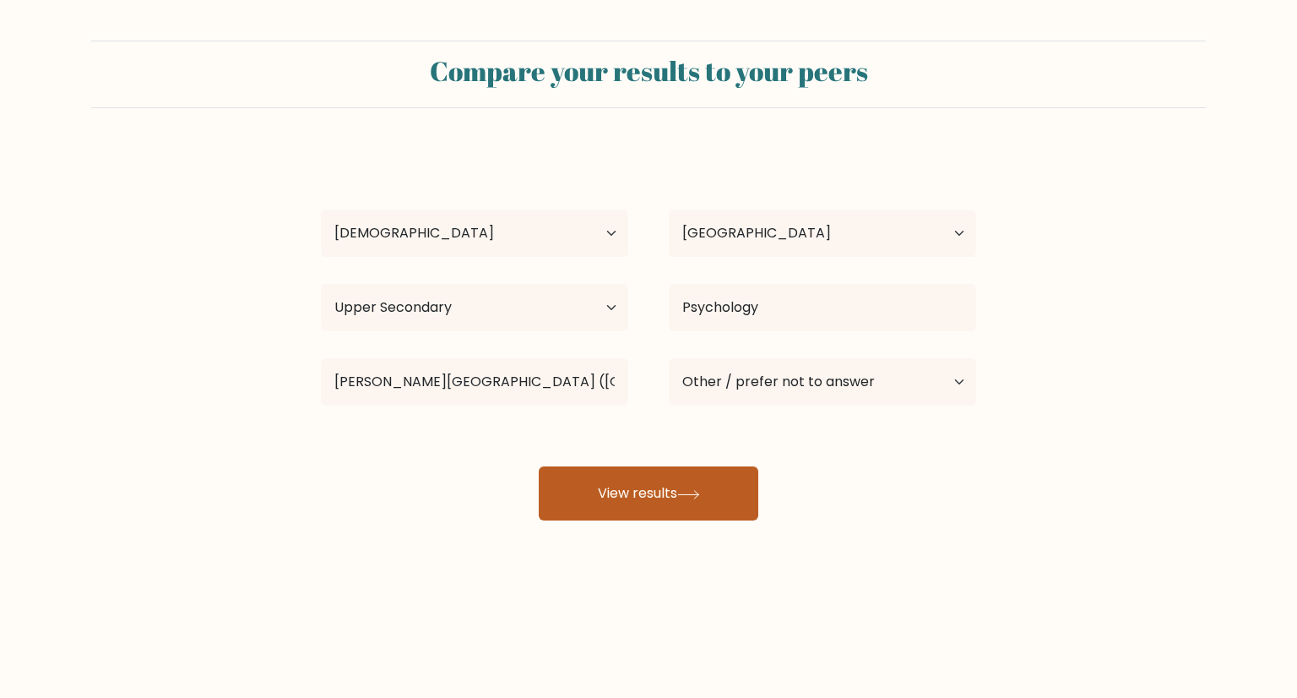
click at [650, 507] on button "View results" at bounding box center [649, 493] width 220 height 54
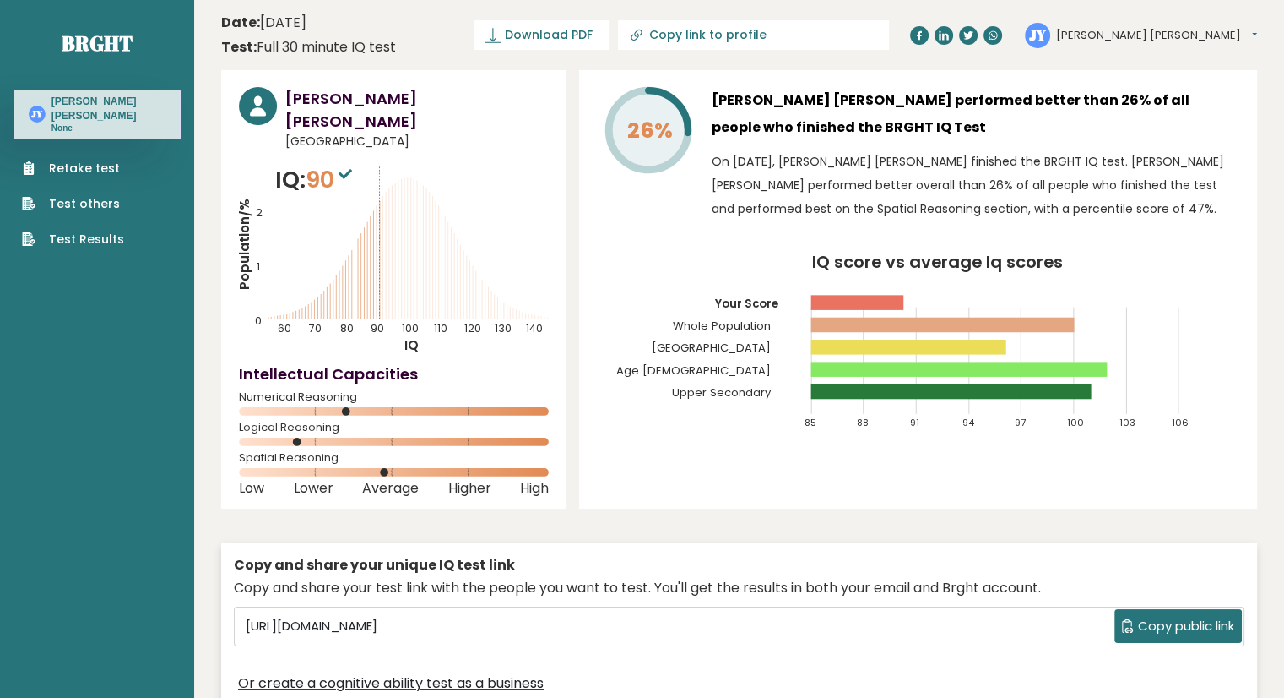
click at [1215, 364] on icon "IQ score vs average Iq scores 85 88 91 94 97 100 103 106 Your Score Whole Popul…" at bounding box center [918, 349] width 643 height 190
